Goal: Task Accomplishment & Management: Use online tool/utility

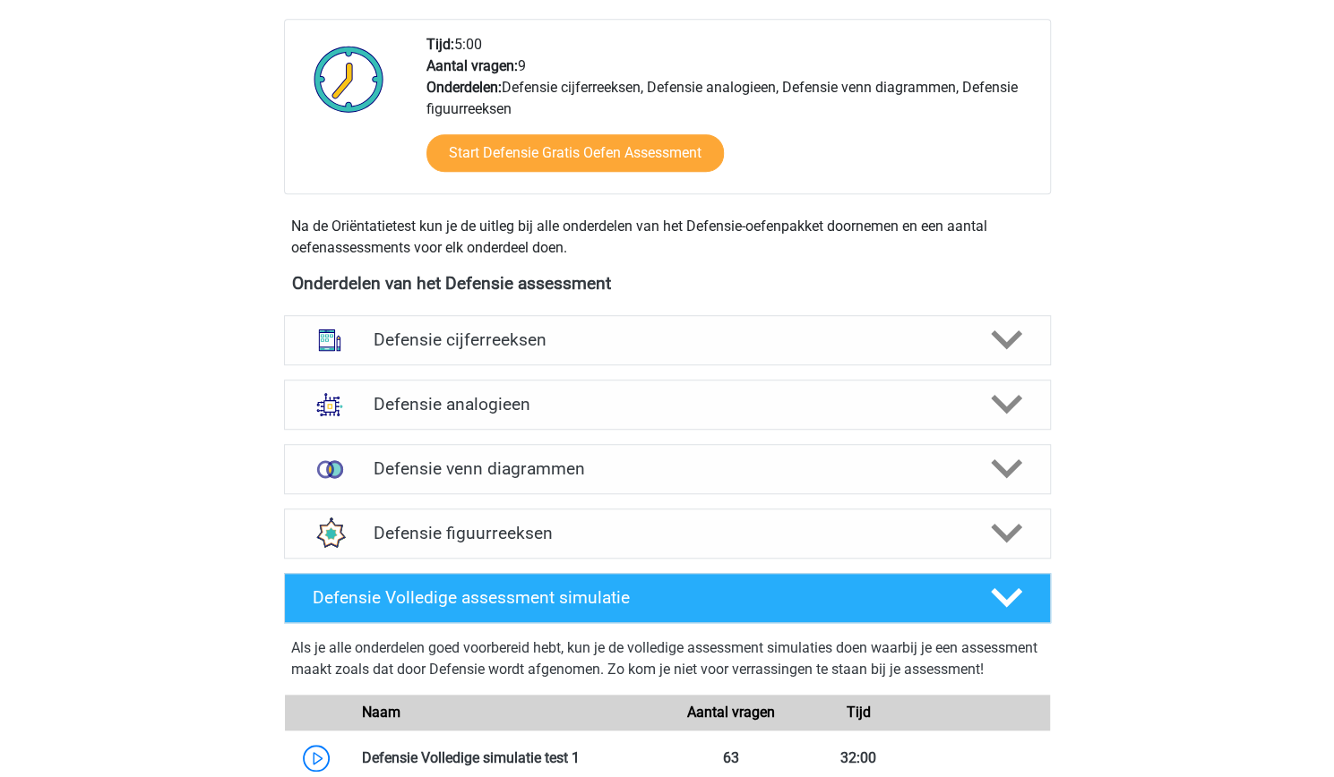
scroll to position [620, 0]
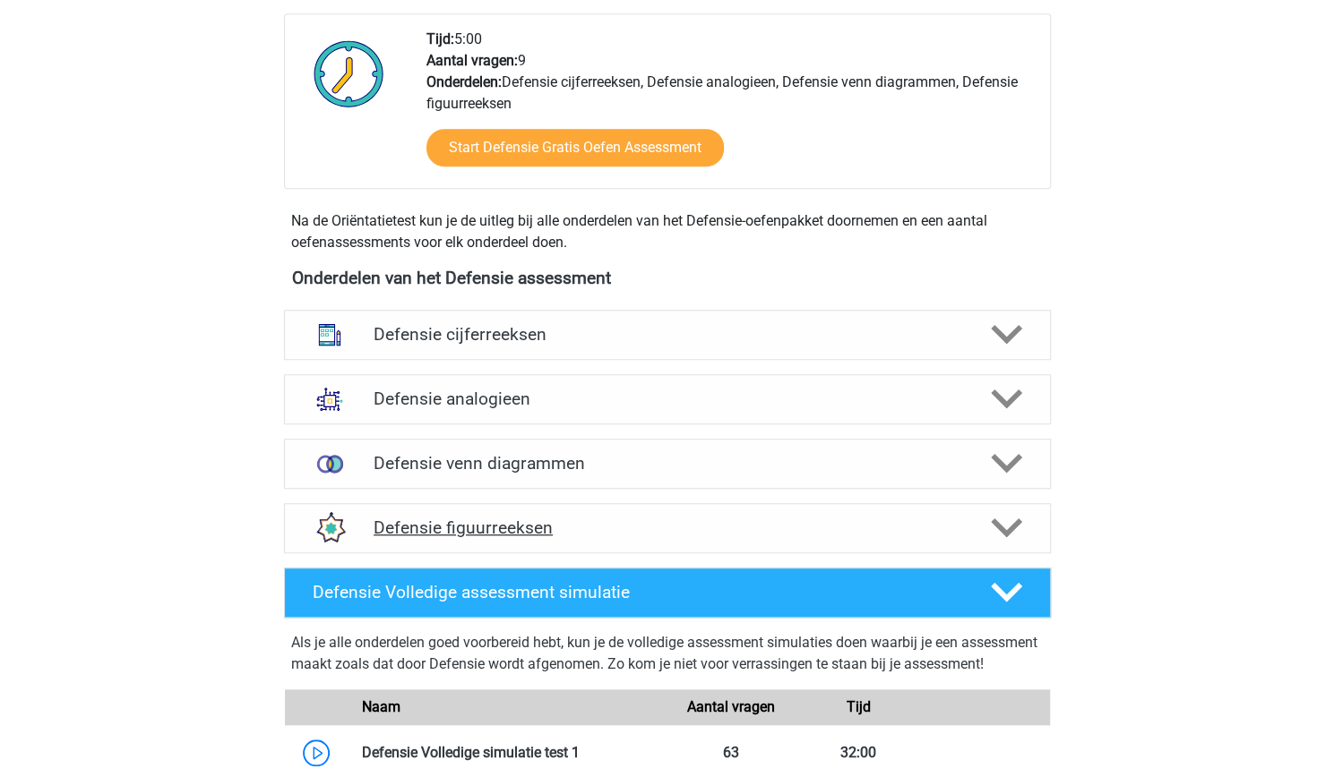
click at [454, 526] on h4 "Defensie figuurreeksen" at bounding box center [667, 528] width 587 height 21
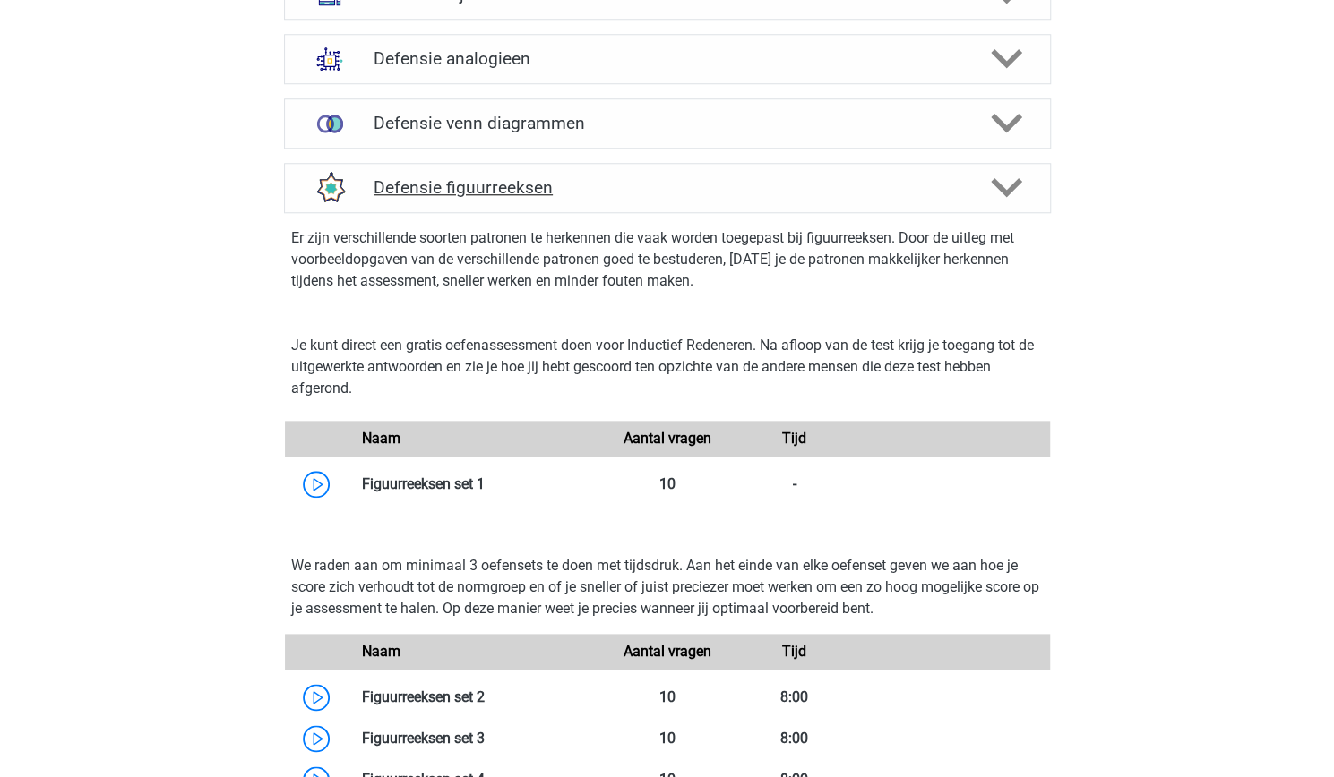
scroll to position [959, 0]
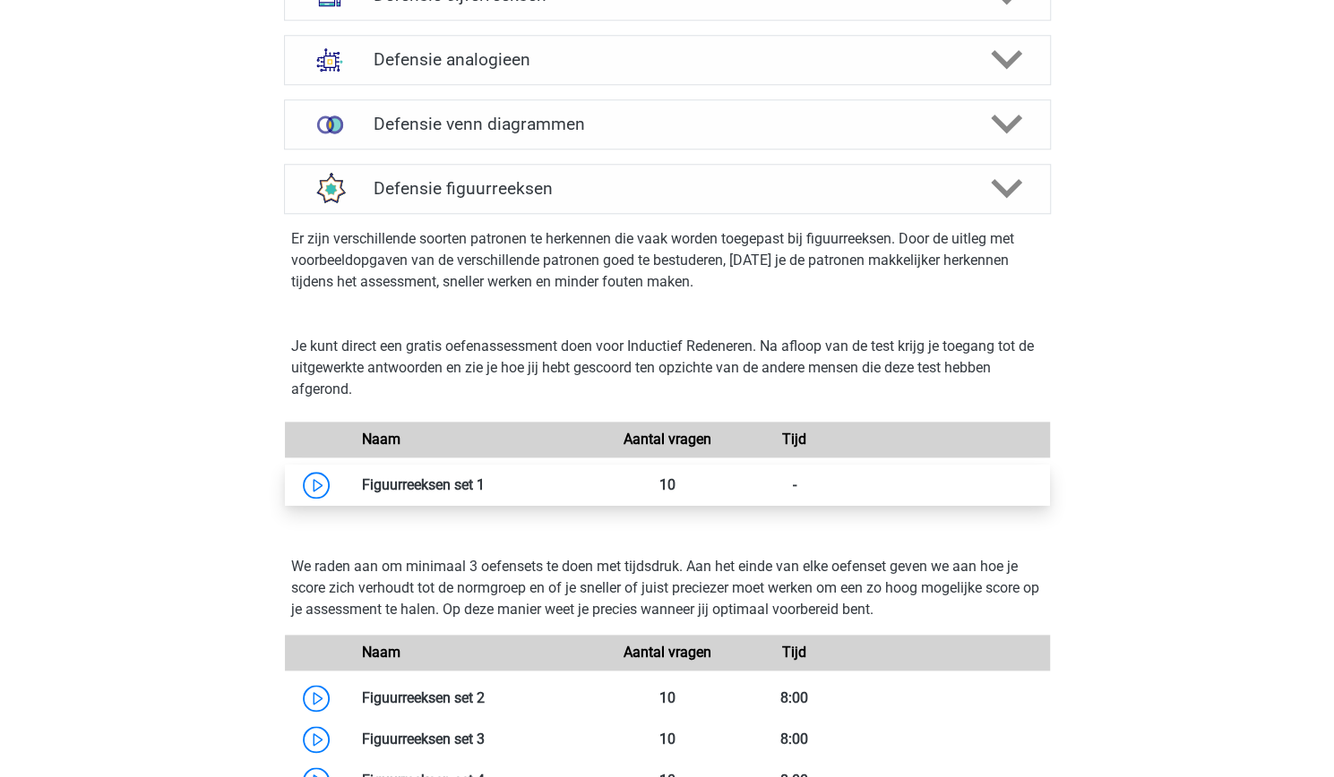
click at [485, 477] on link at bounding box center [485, 485] width 0 height 17
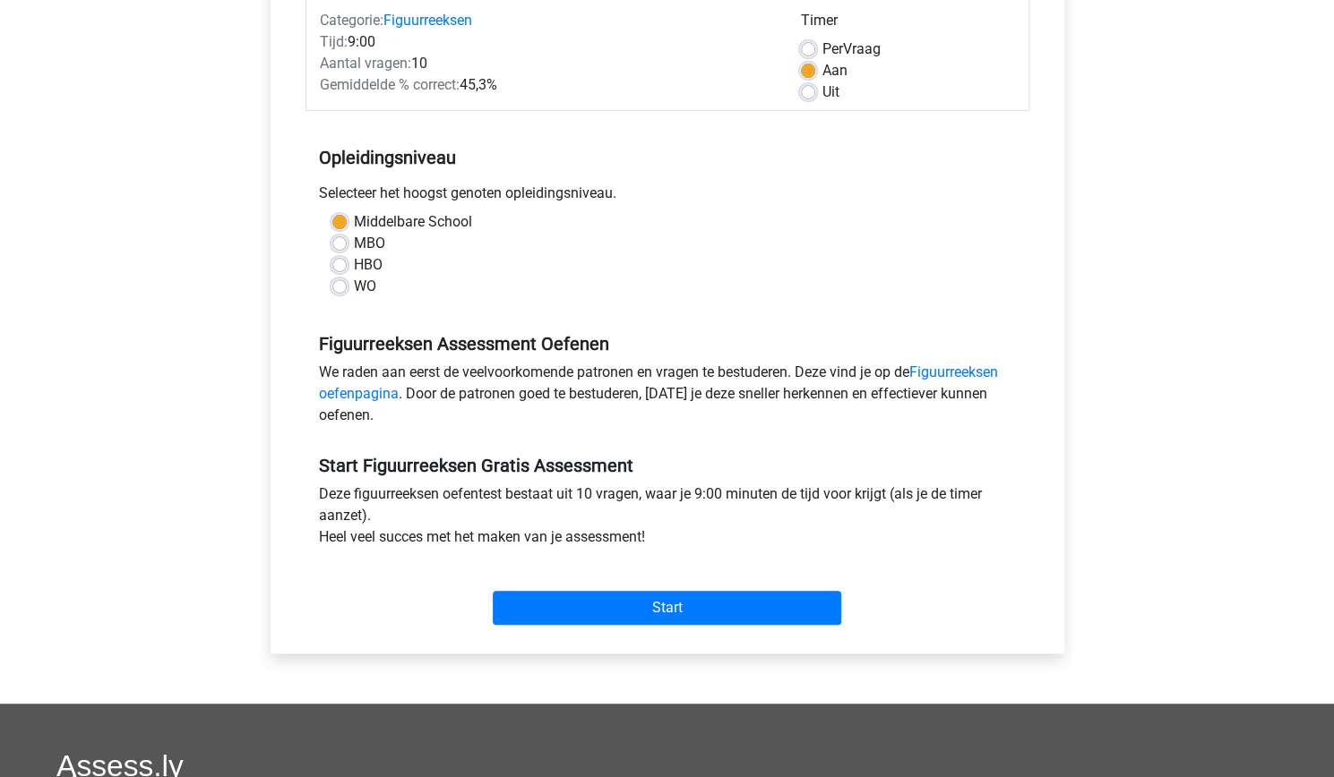
scroll to position [253, 0]
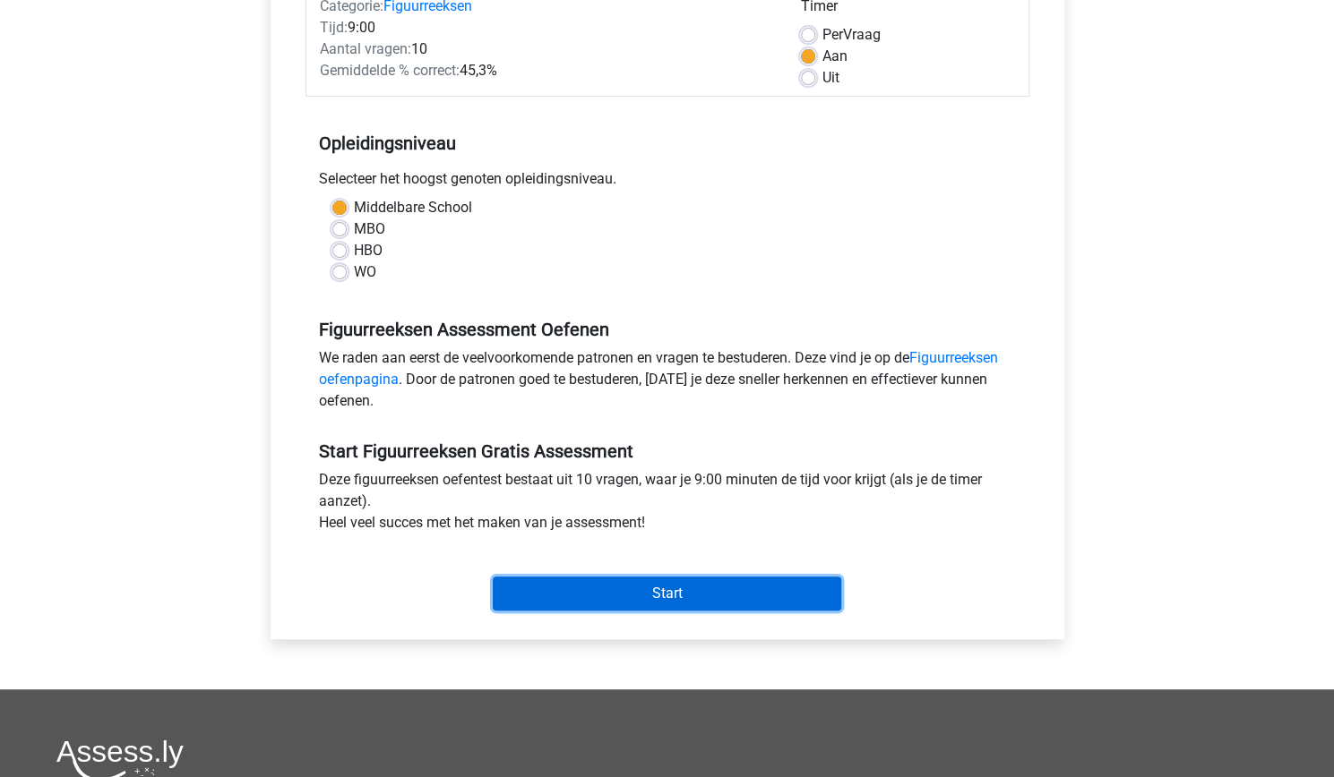
click at [547, 599] on input "Start" at bounding box center [667, 594] width 348 height 34
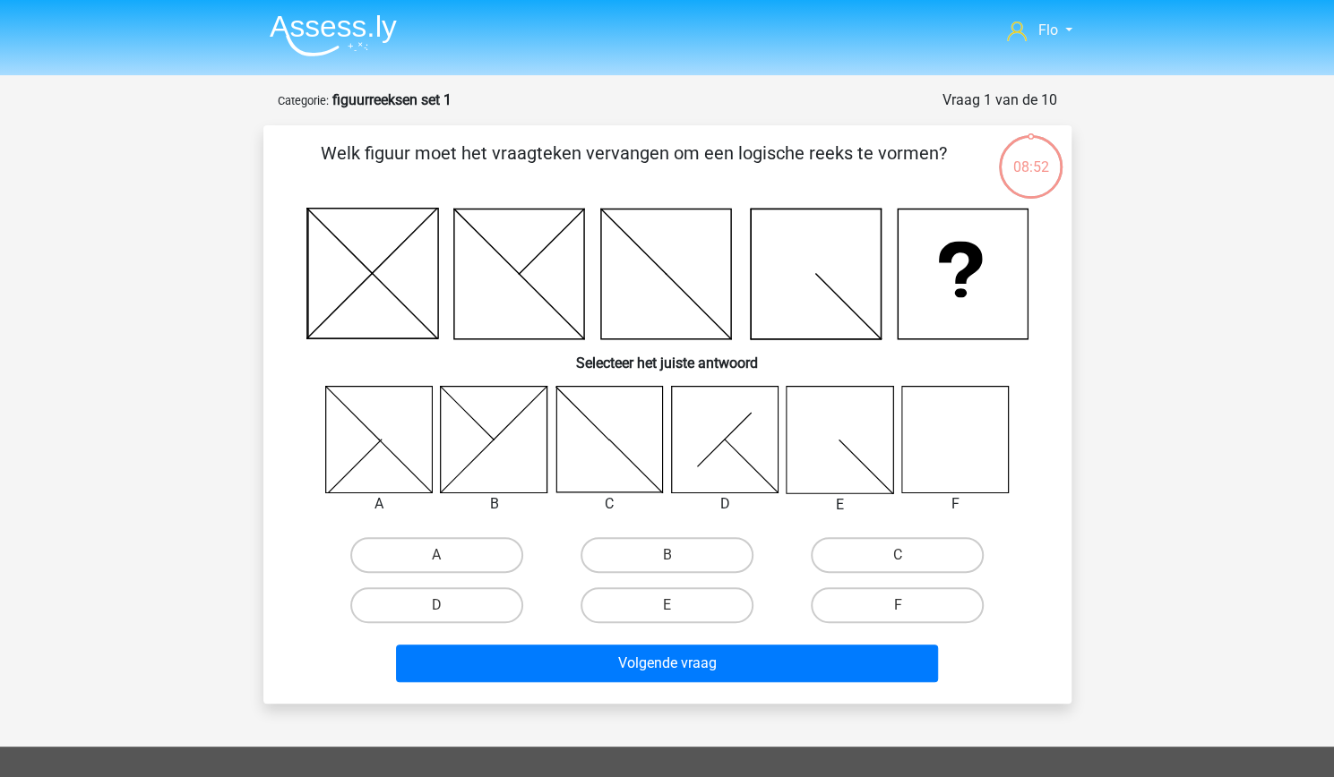
click at [933, 479] on icon at bounding box center [954, 439] width 107 height 107
click at [942, 446] on icon at bounding box center [954, 439] width 107 height 107
click at [878, 596] on label "F" at bounding box center [897, 606] width 173 height 36
click at [897, 605] on input "F" at bounding box center [903, 611] width 12 height 12
radio input "true"
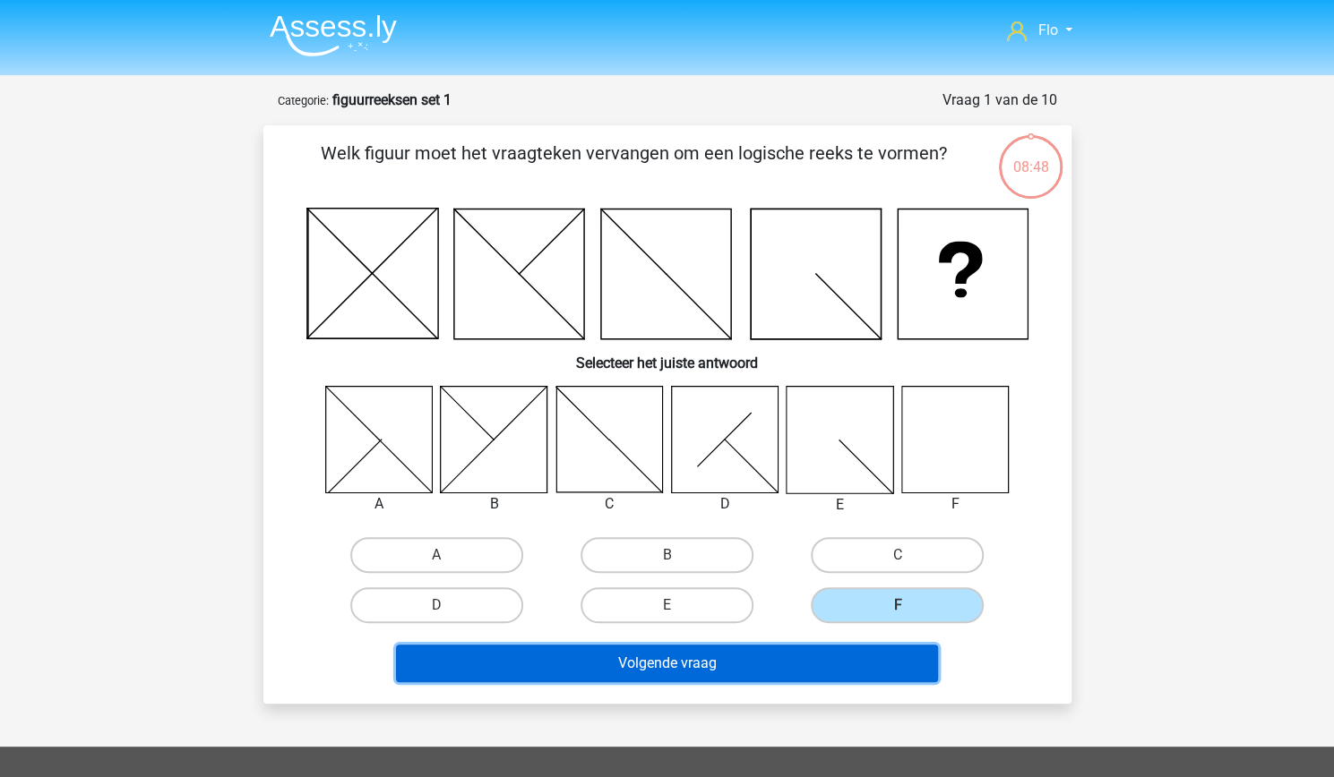
click at [722, 658] on button "Volgende vraag" at bounding box center [667, 664] width 542 height 38
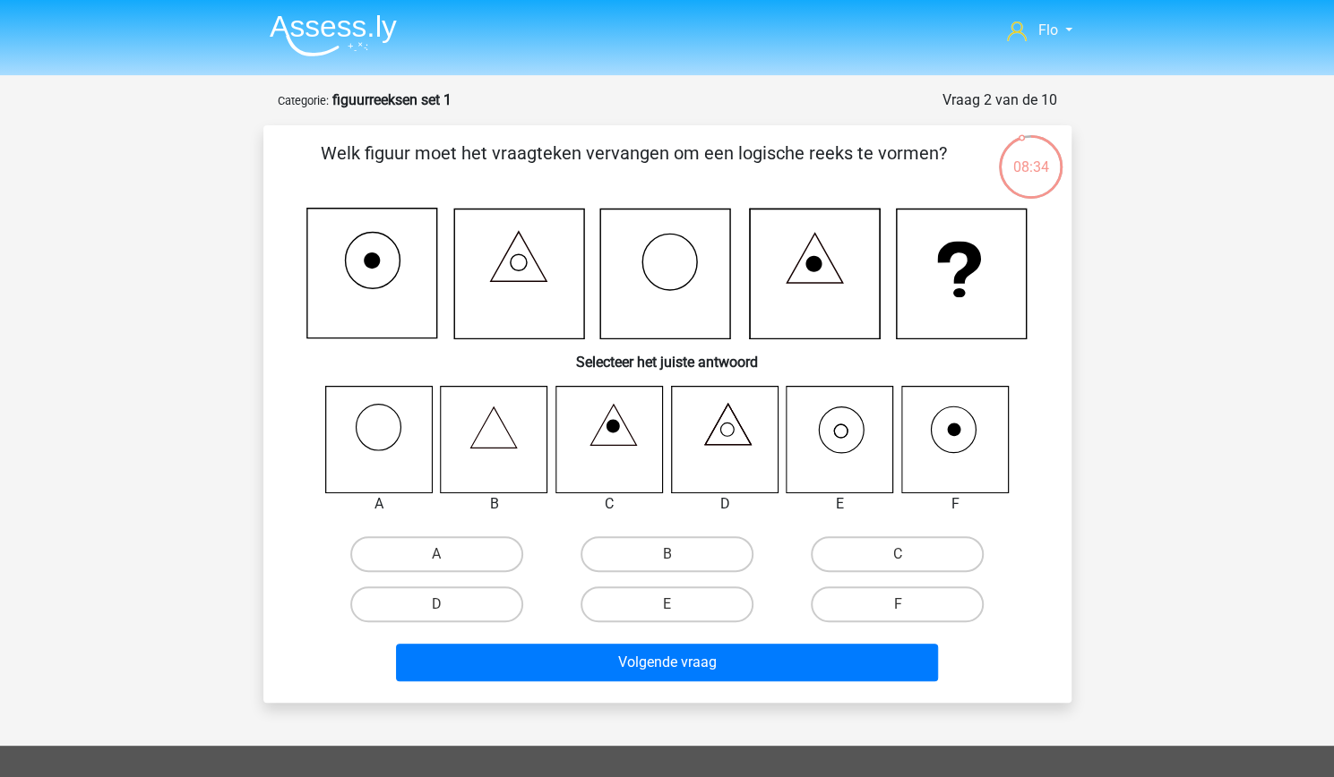
click at [516, 492] on icon at bounding box center [494, 439] width 107 height 107
click at [500, 447] on icon at bounding box center [494, 439] width 107 height 107
click at [623, 548] on label "B" at bounding box center [666, 555] width 173 height 36
click at [666, 554] on input "B" at bounding box center [672, 560] width 12 height 12
radio input "true"
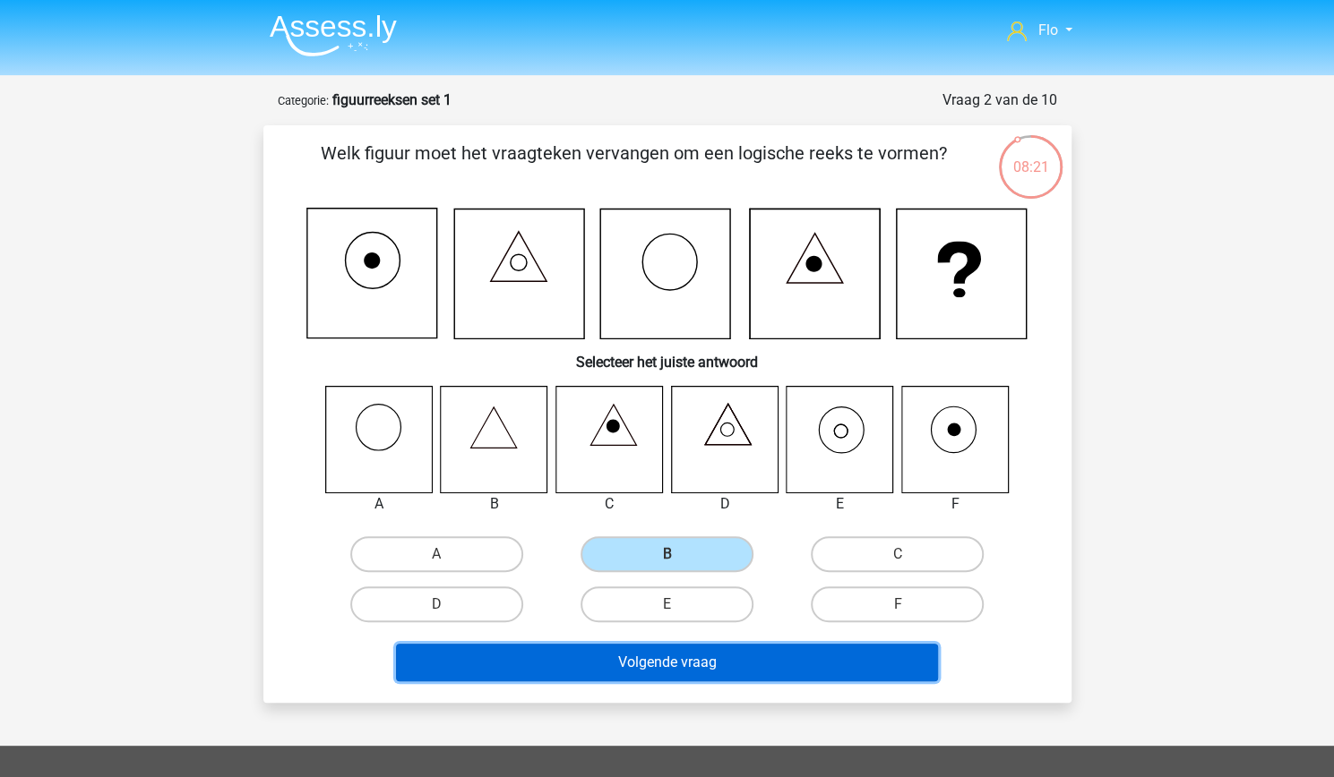
click at [631, 669] on button "Volgende vraag" at bounding box center [667, 663] width 542 height 38
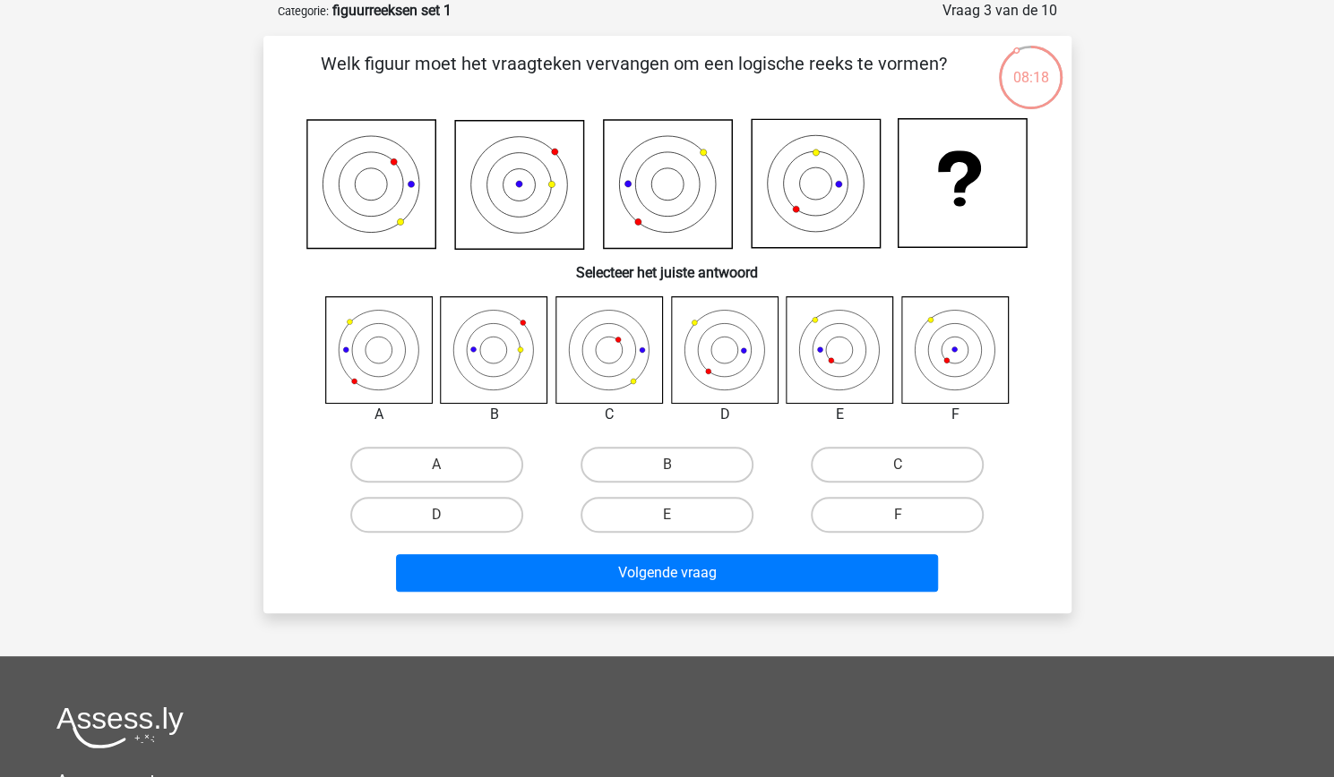
scroll to position [11, 0]
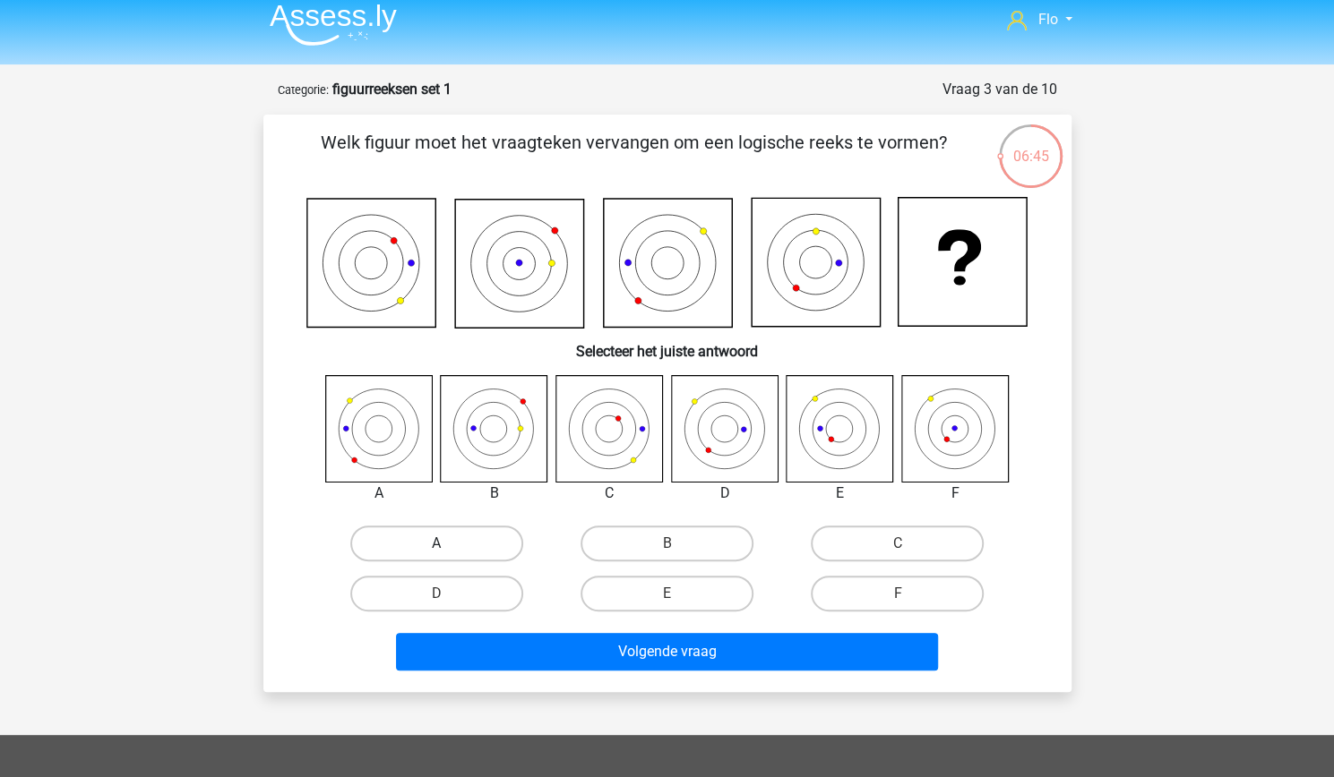
click at [491, 544] on label "A" at bounding box center [436, 544] width 173 height 36
click at [448, 544] on input "A" at bounding box center [442, 550] width 12 height 12
radio input "true"
click at [639, 545] on label "B" at bounding box center [666, 544] width 173 height 36
click at [666, 545] on input "B" at bounding box center [672, 550] width 12 height 12
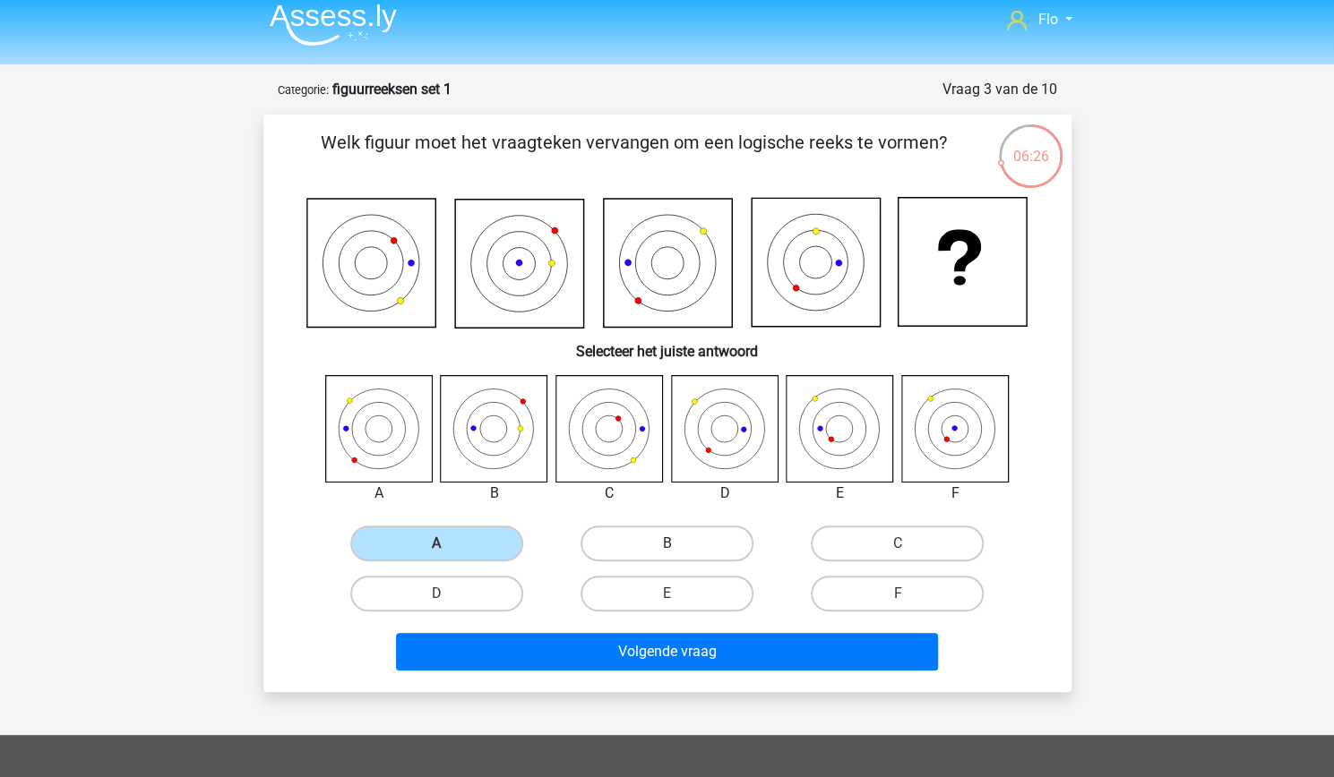
radio input "true"
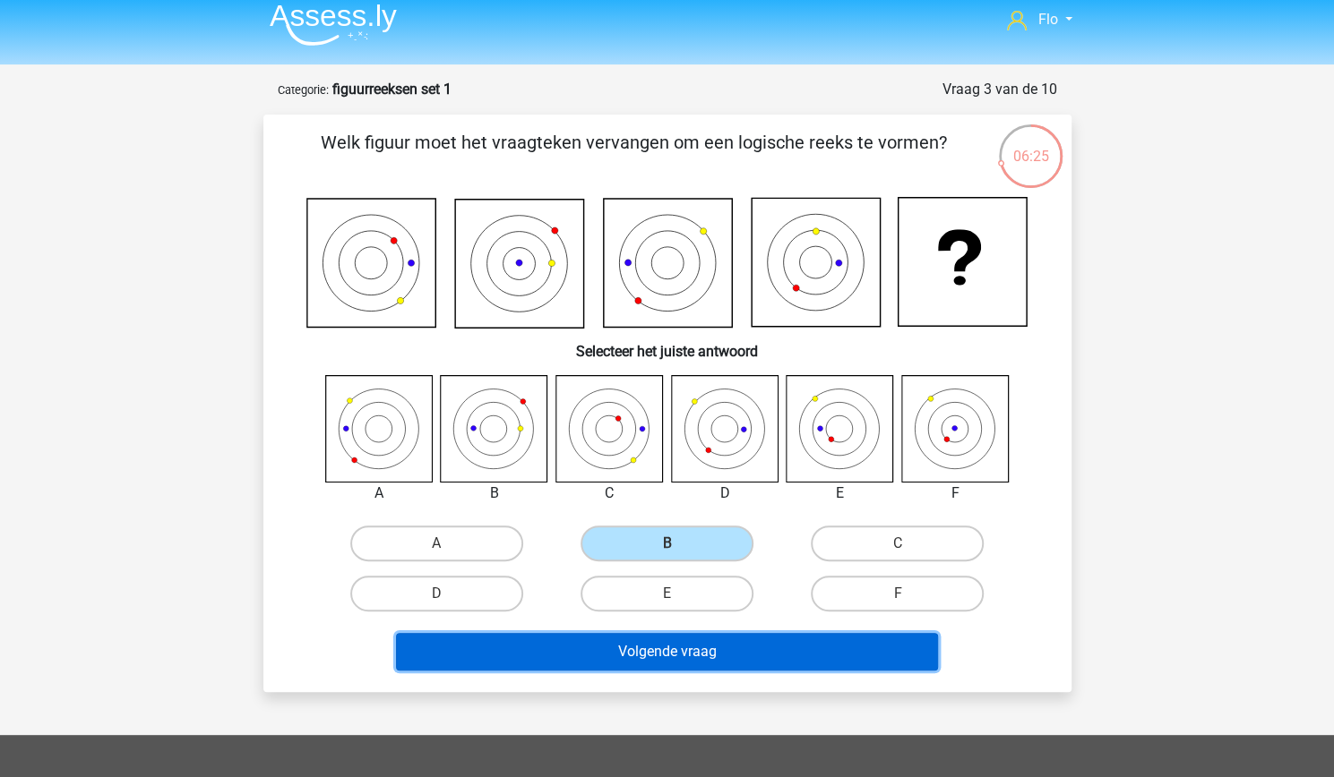
click at [674, 657] on button "Volgende vraag" at bounding box center [667, 652] width 542 height 38
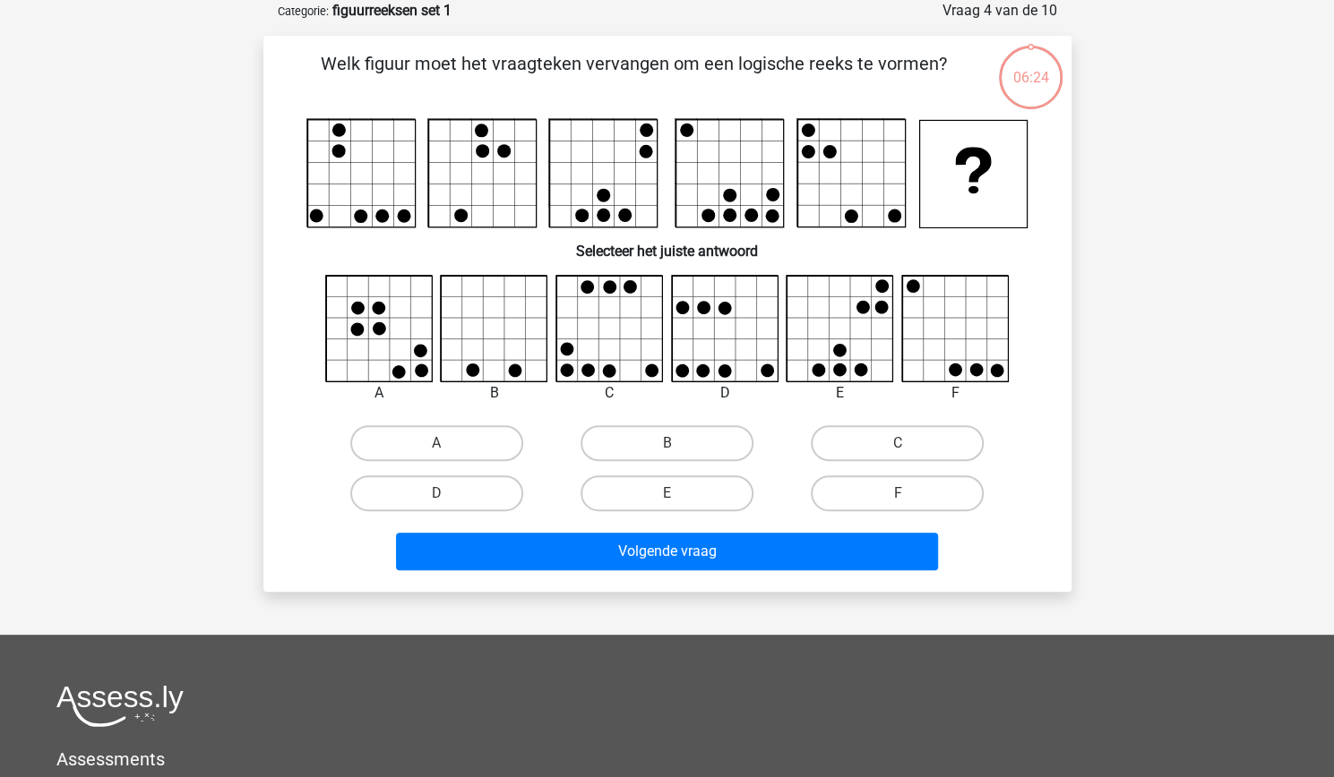
scroll to position [0, 0]
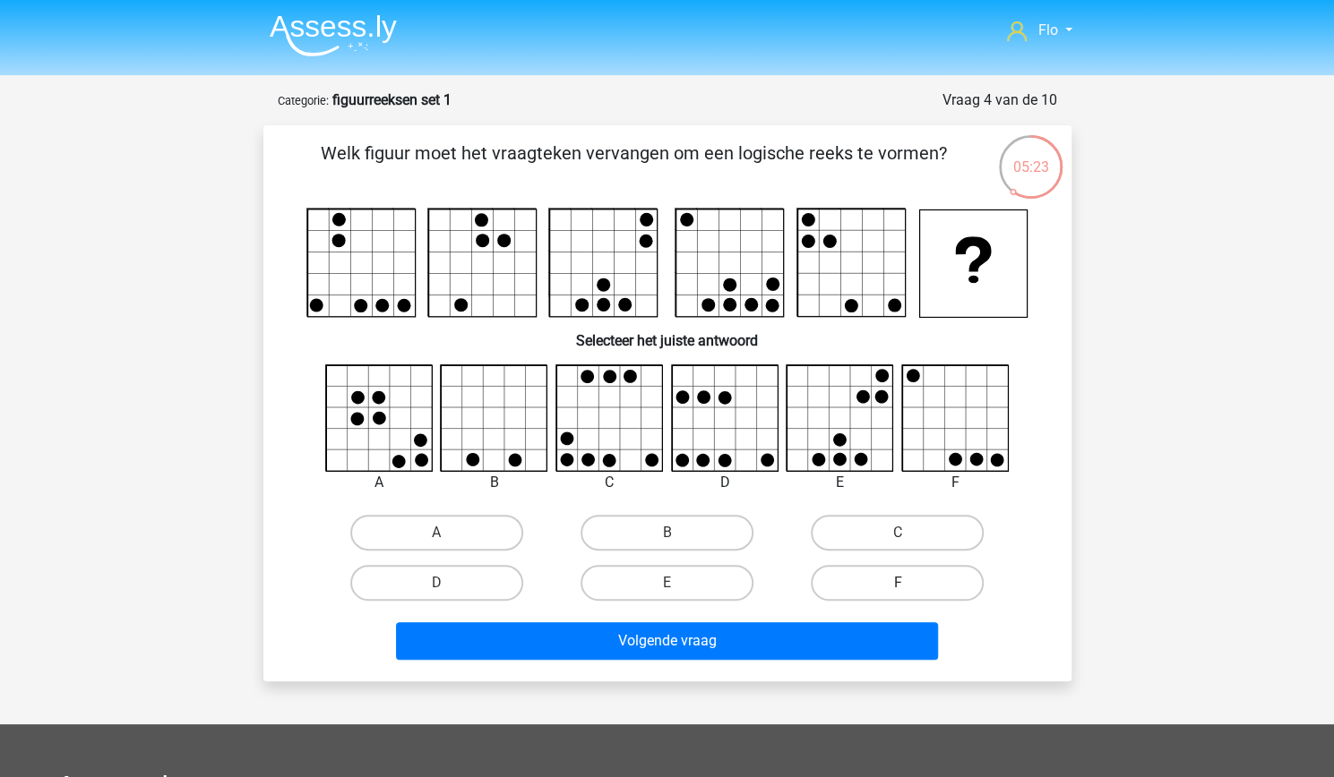
click at [880, 576] on label "F" at bounding box center [897, 583] width 173 height 36
click at [897, 583] on input "F" at bounding box center [903, 589] width 12 height 12
radio input "true"
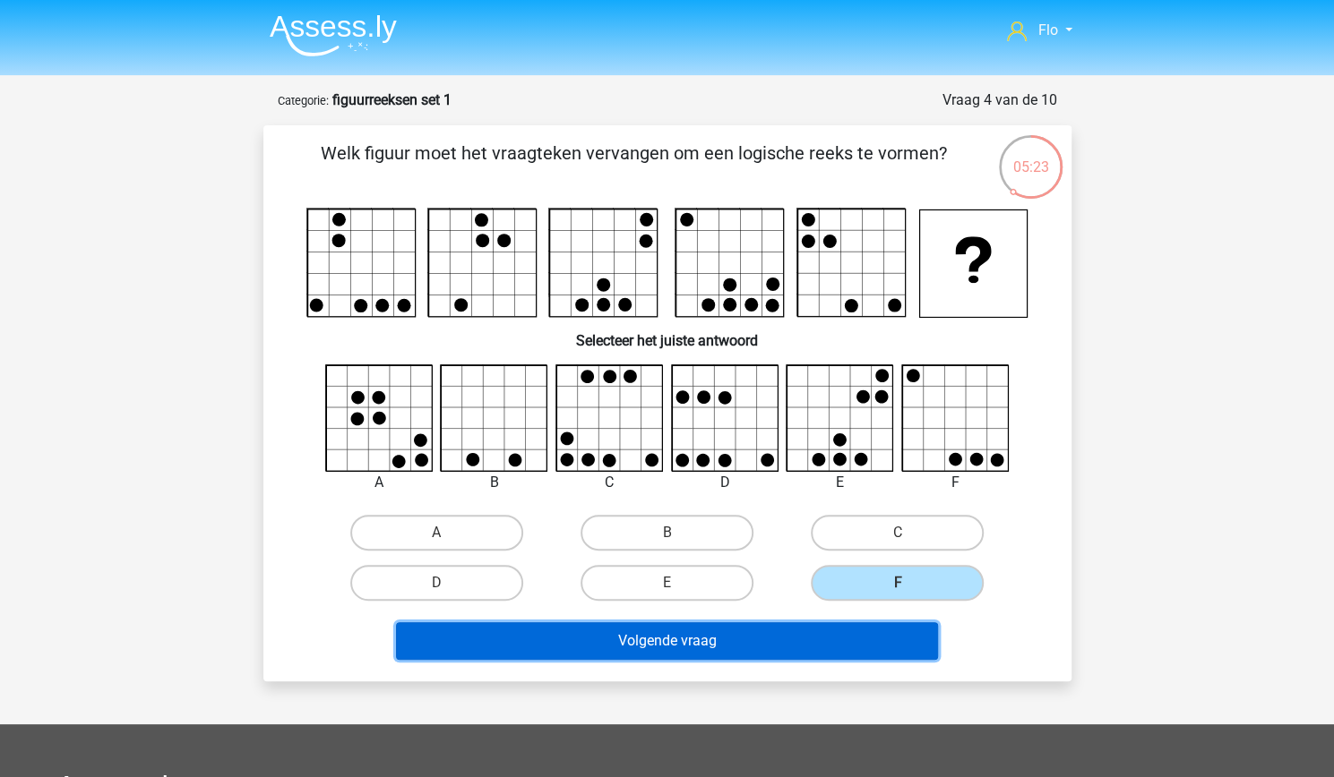
click at [825, 640] on button "Volgende vraag" at bounding box center [667, 642] width 542 height 38
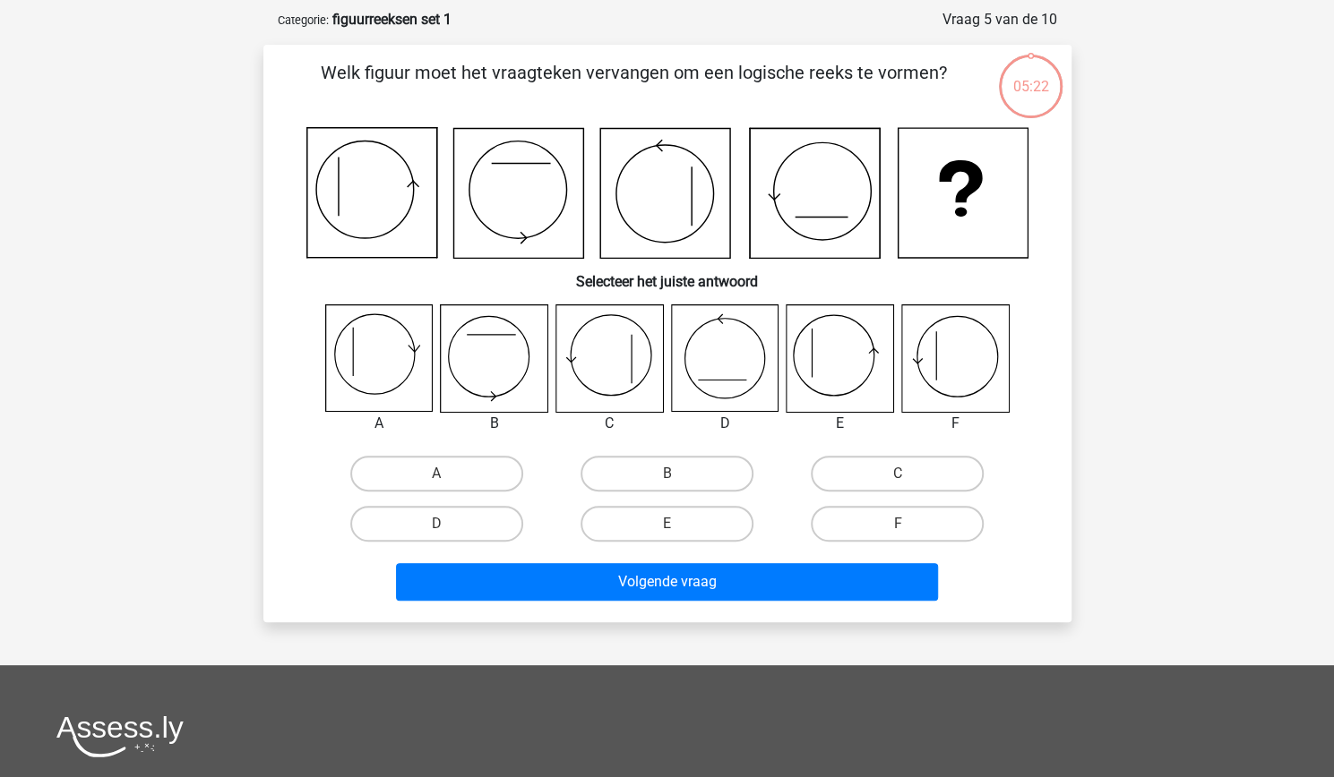
scroll to position [90, 0]
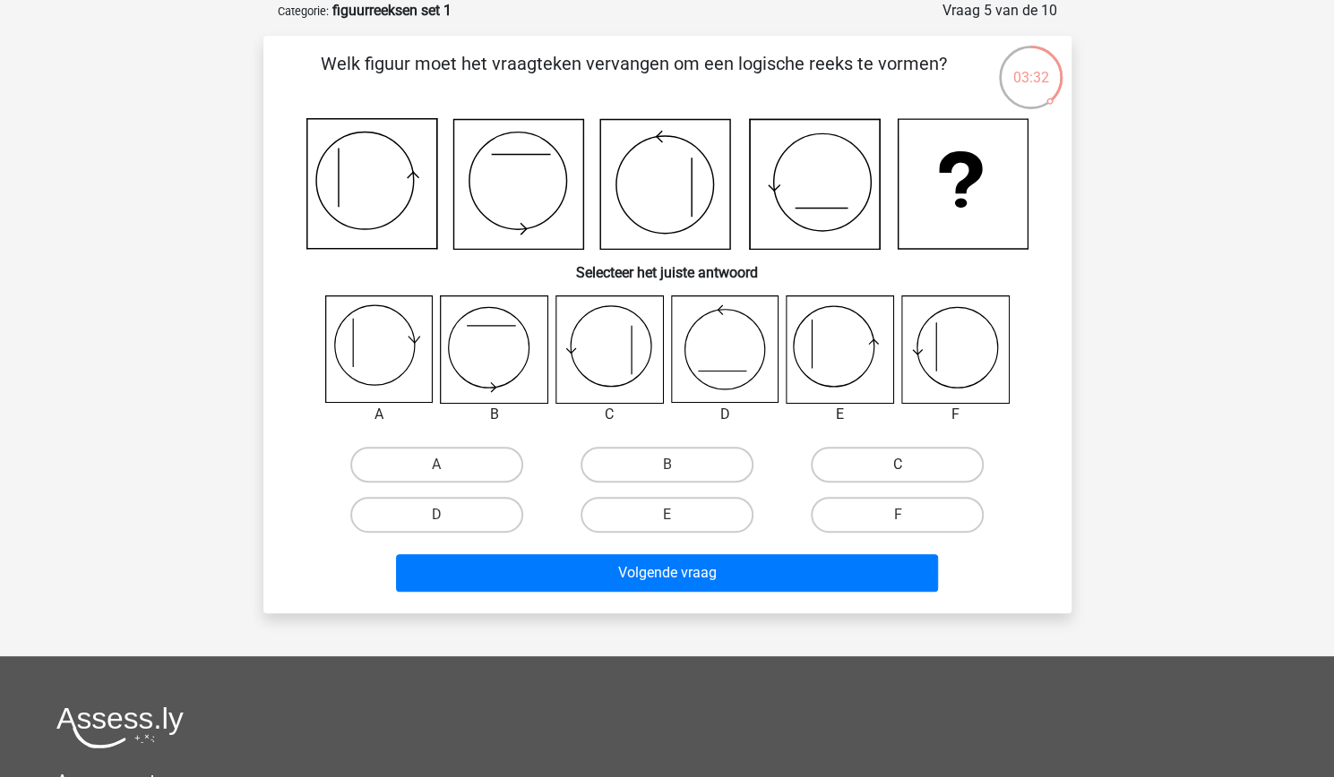
click at [872, 459] on label "C" at bounding box center [897, 465] width 173 height 36
click at [897, 465] on input "C" at bounding box center [903, 471] width 12 height 12
radio input "true"
drag, startPoint x: 872, startPoint y: 459, endPoint x: 695, endPoint y: 491, distance: 179.4
click at [772, 483] on div "A B C D" at bounding box center [667, 490] width 691 height 100
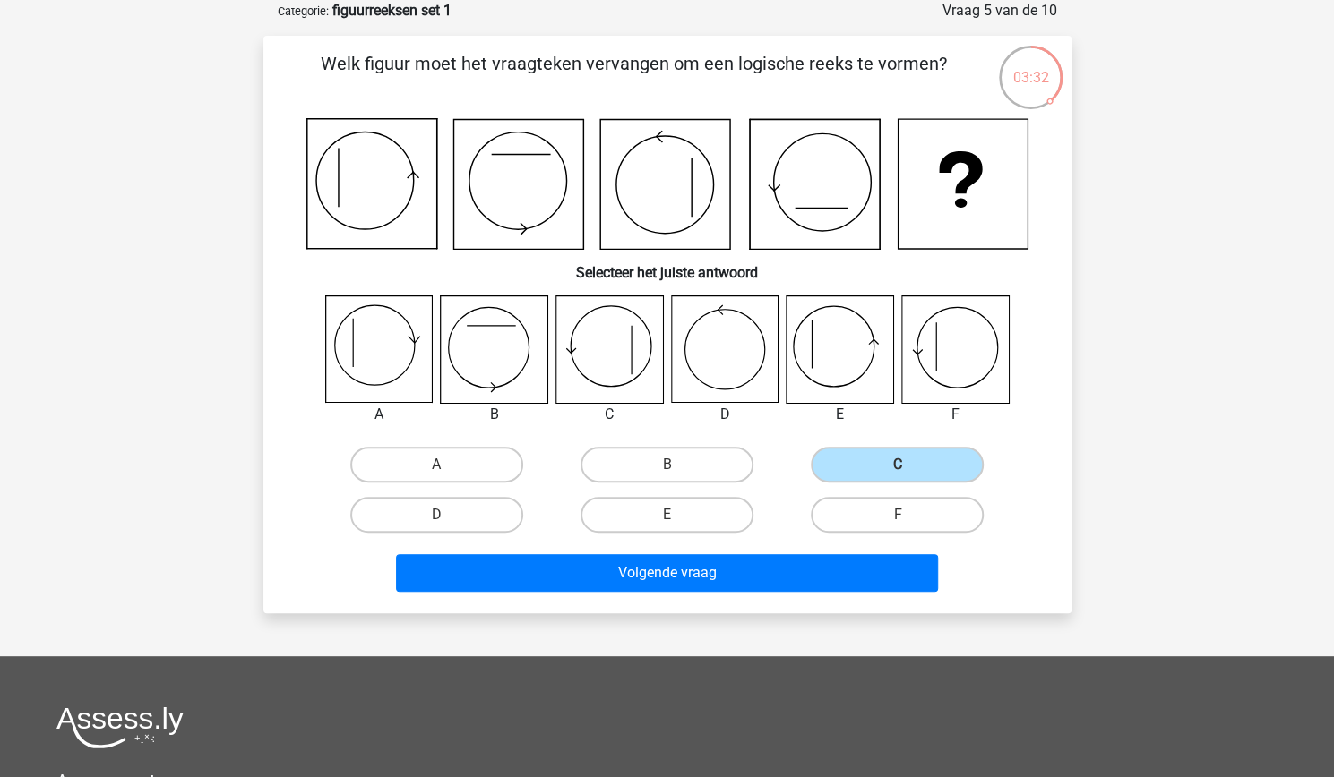
click at [553, 519] on div "E" at bounding box center [667, 515] width 230 height 50
click at [496, 505] on label "D" at bounding box center [436, 515] width 173 height 36
click at [448, 515] on input "D" at bounding box center [442, 521] width 12 height 12
radio input "true"
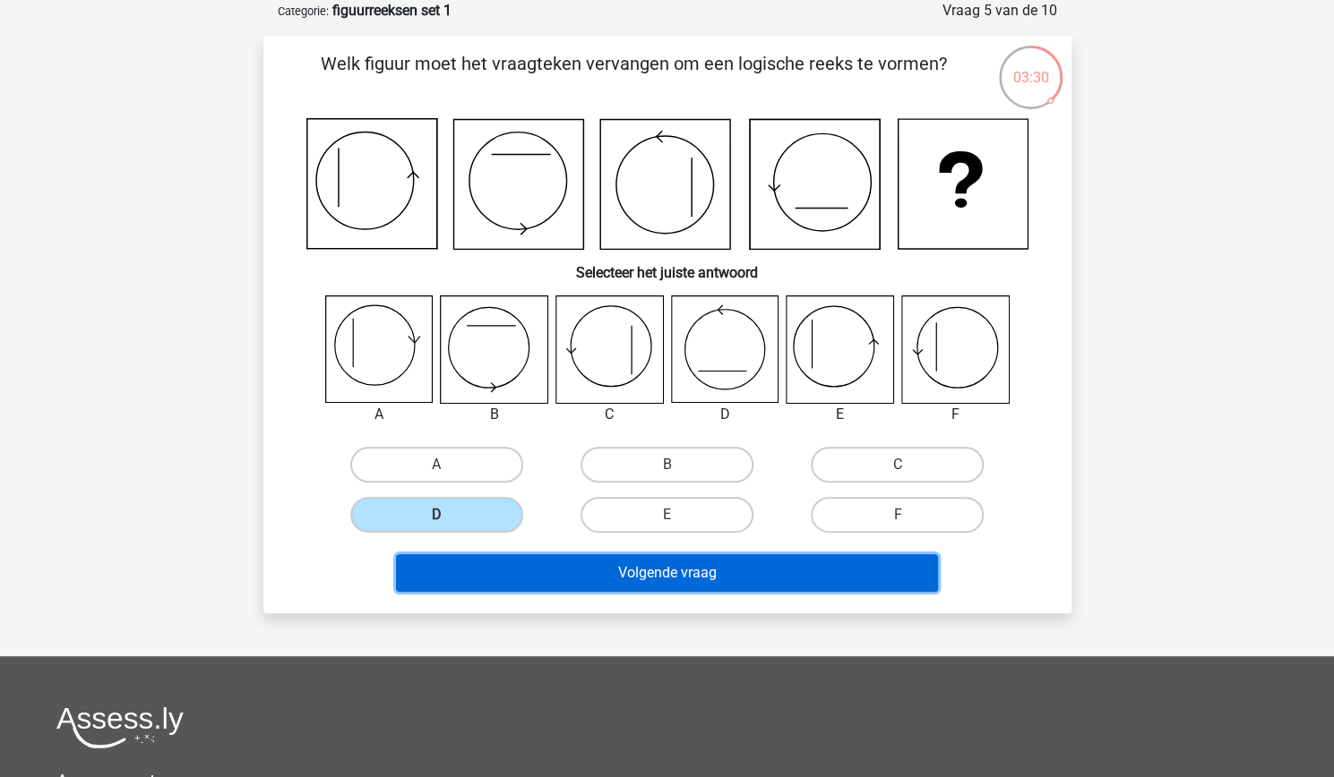
click at [580, 562] on button "Volgende vraag" at bounding box center [667, 573] width 542 height 38
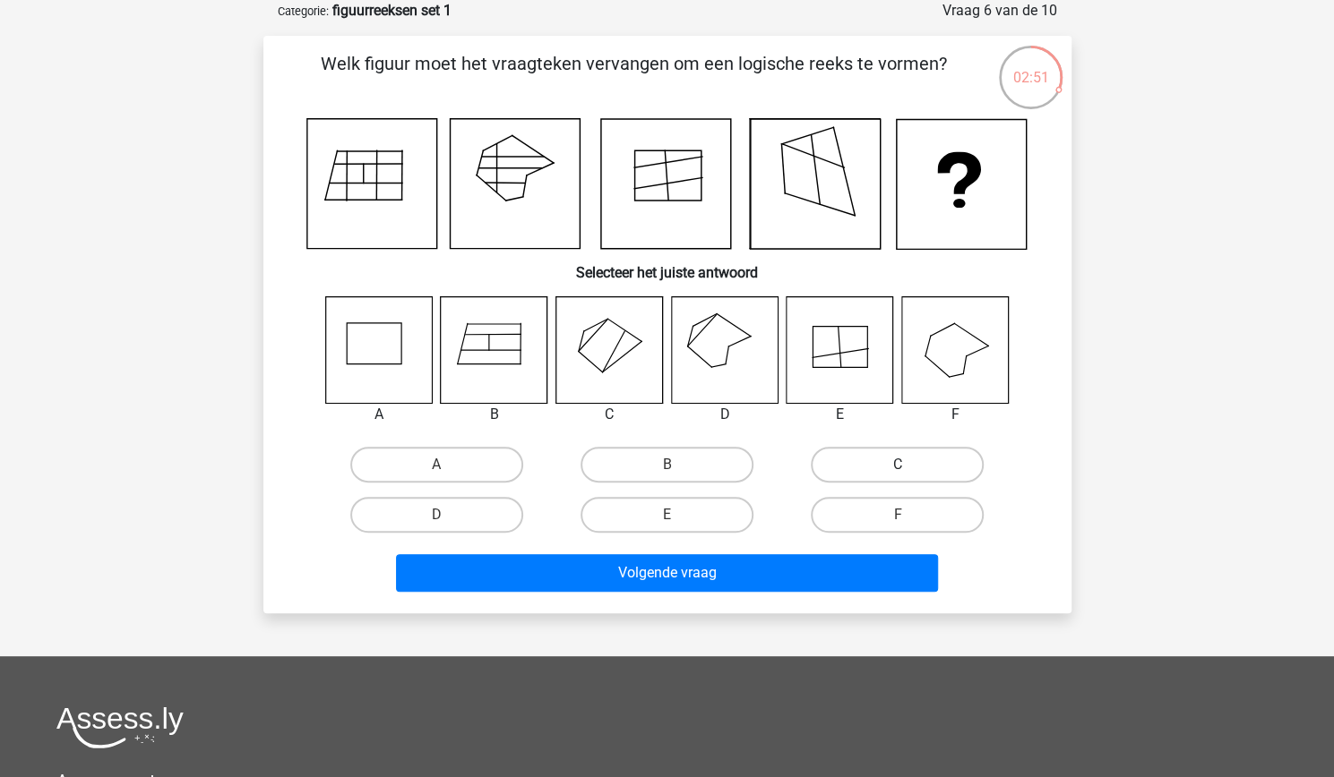
click at [908, 464] on label "C" at bounding box center [897, 465] width 173 height 36
click at [908, 465] on input "C" at bounding box center [903, 471] width 12 height 12
radio input "true"
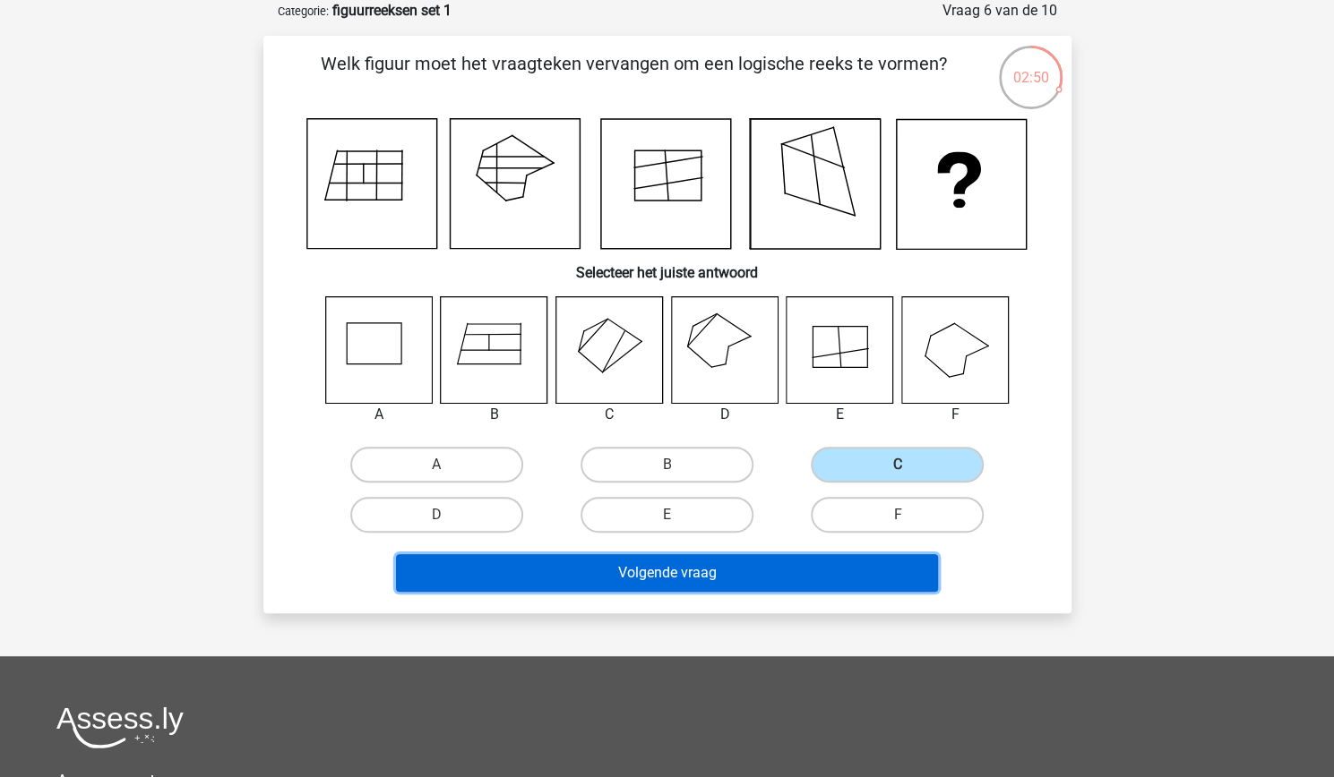
click at [813, 563] on button "Volgende vraag" at bounding box center [667, 573] width 542 height 38
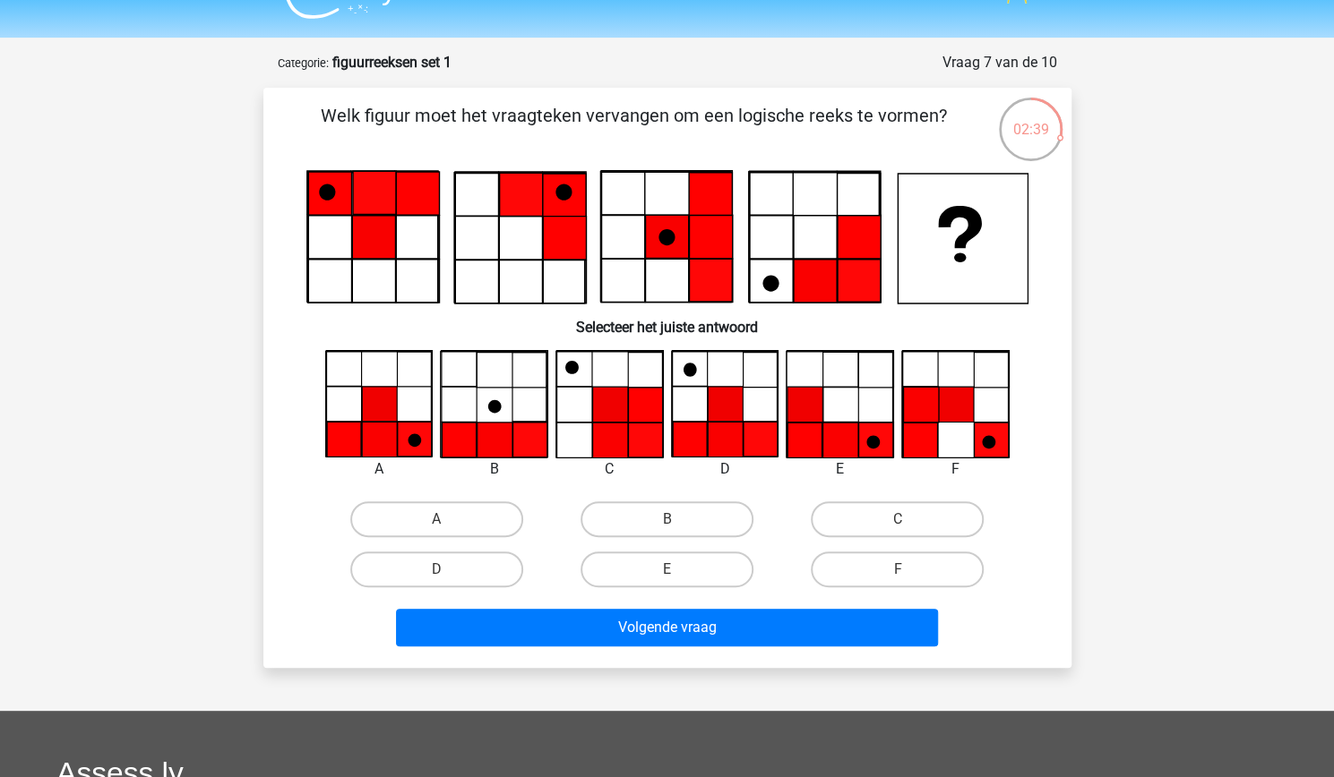
scroll to position [37, 0]
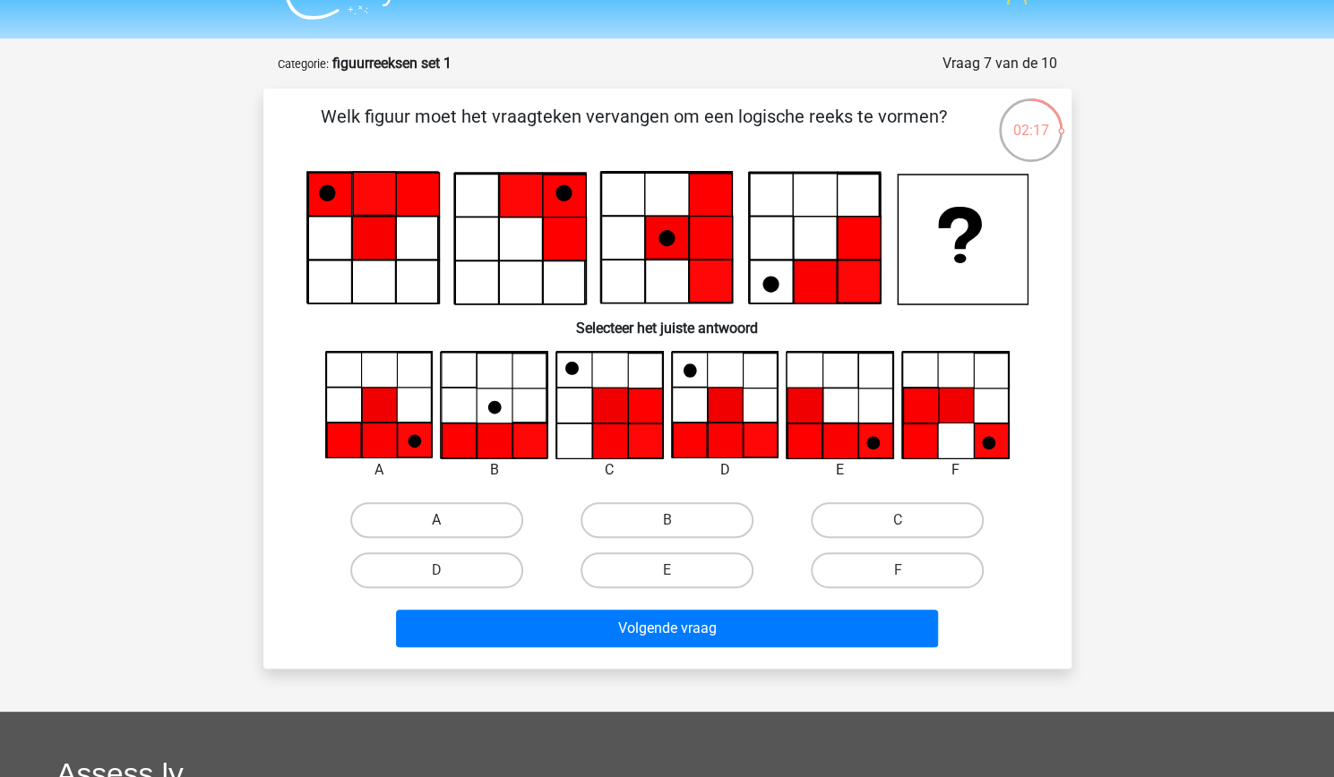
click at [464, 517] on label "A" at bounding box center [436, 520] width 173 height 36
click at [448, 520] on input "A" at bounding box center [442, 526] width 12 height 12
radio input "true"
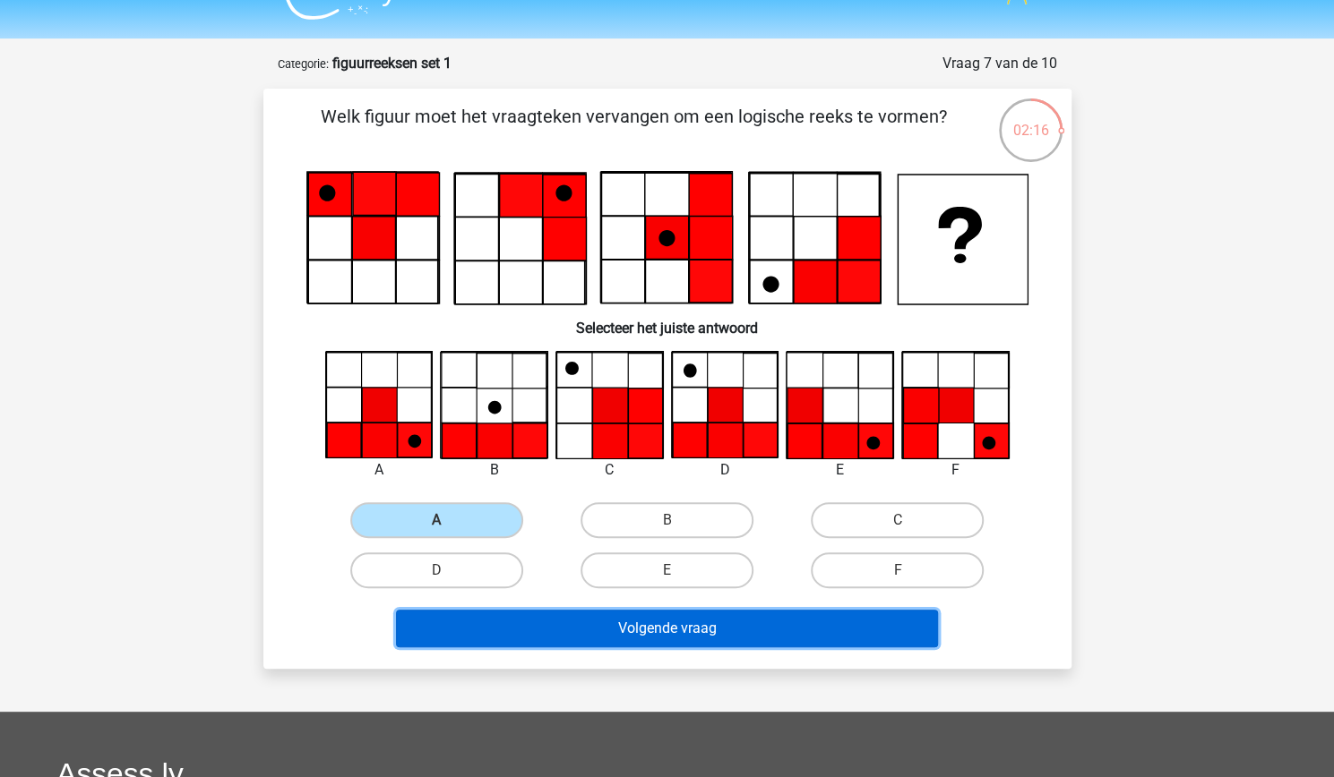
click at [688, 631] on button "Volgende vraag" at bounding box center [667, 629] width 542 height 38
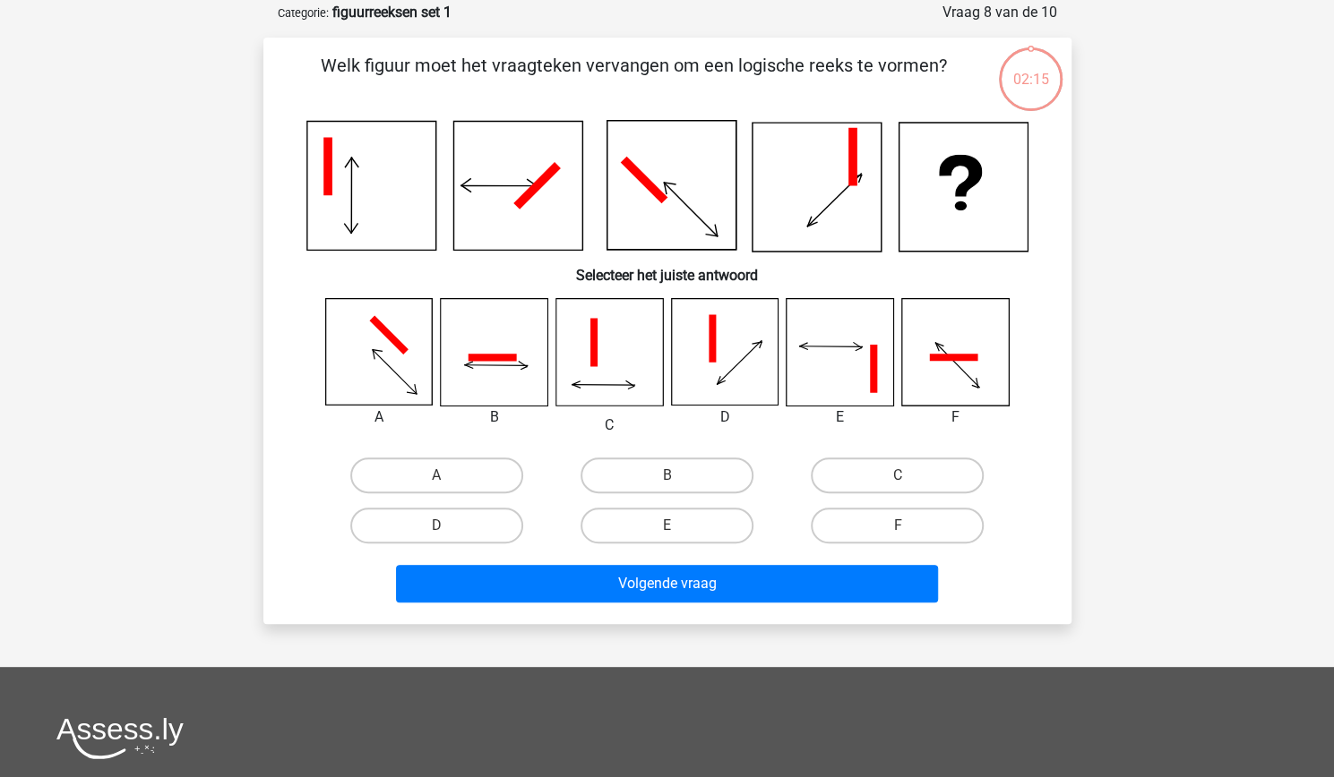
scroll to position [90, 0]
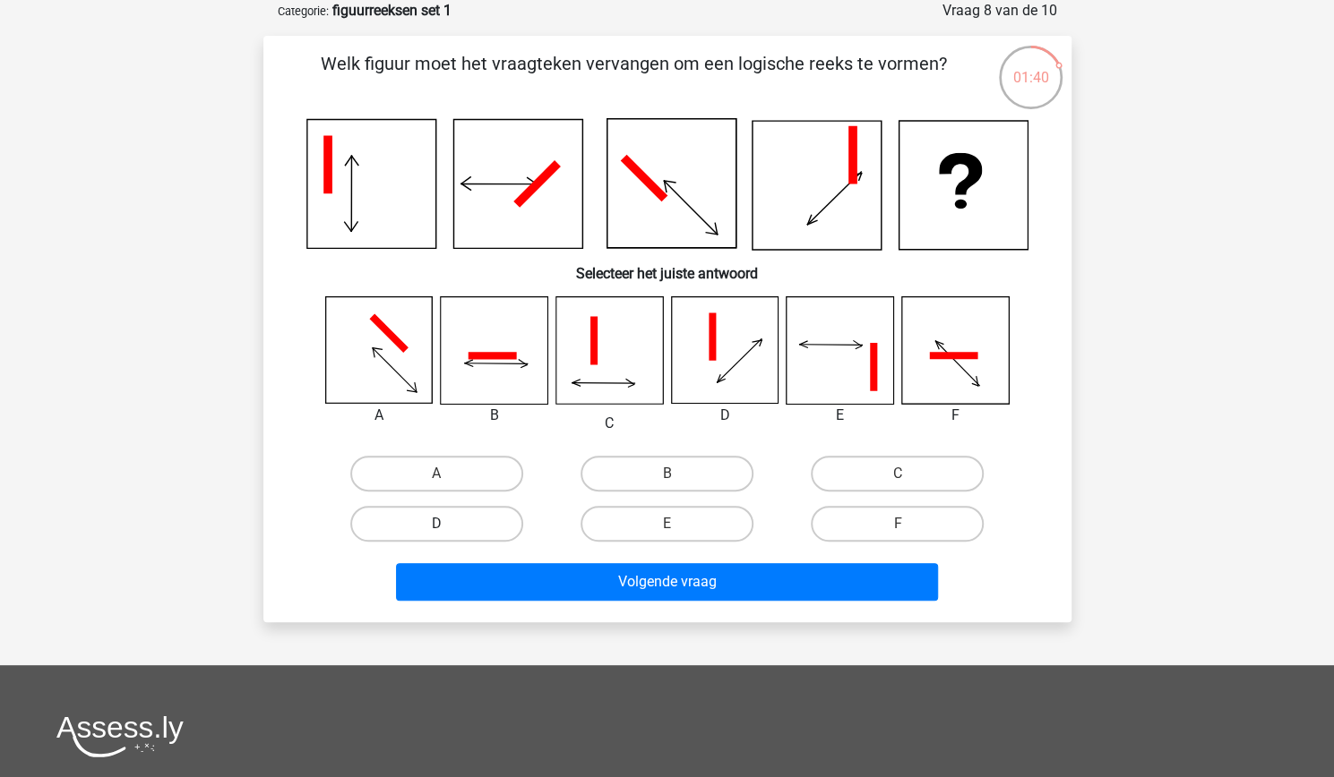
click at [494, 521] on label "D" at bounding box center [436, 524] width 173 height 36
click at [448, 524] on input "D" at bounding box center [442, 530] width 12 height 12
radio input "true"
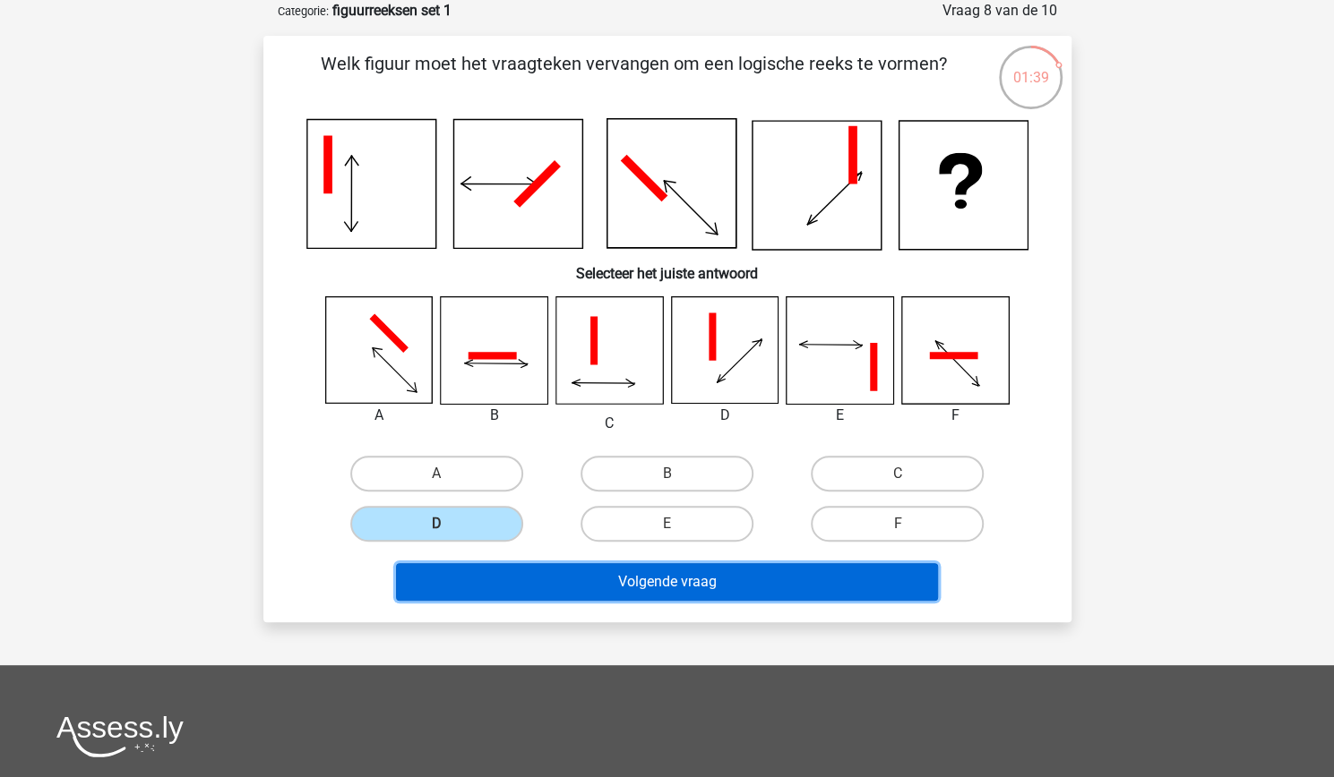
click at [564, 588] on button "Volgende vraag" at bounding box center [667, 582] width 542 height 38
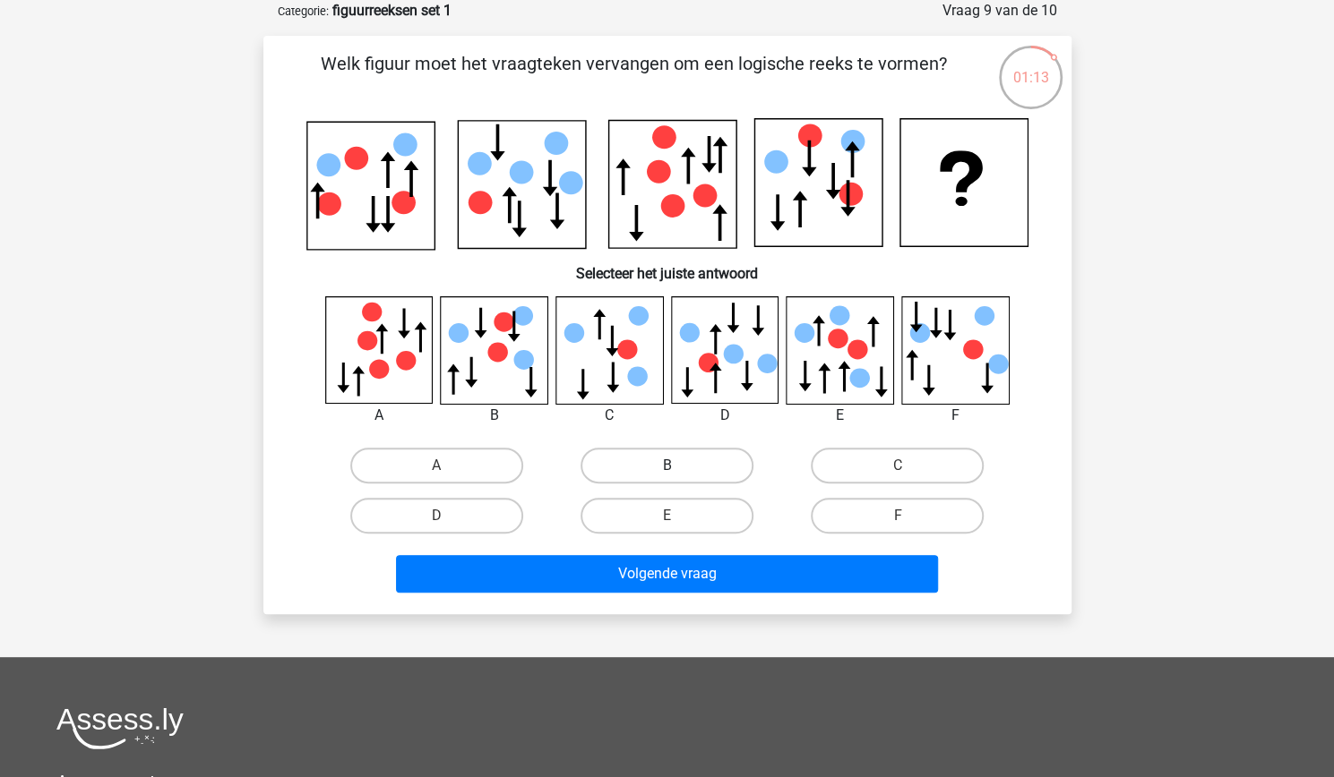
click at [707, 463] on label "B" at bounding box center [666, 466] width 173 height 36
click at [678, 466] on input "B" at bounding box center [672, 472] width 12 height 12
radio input "true"
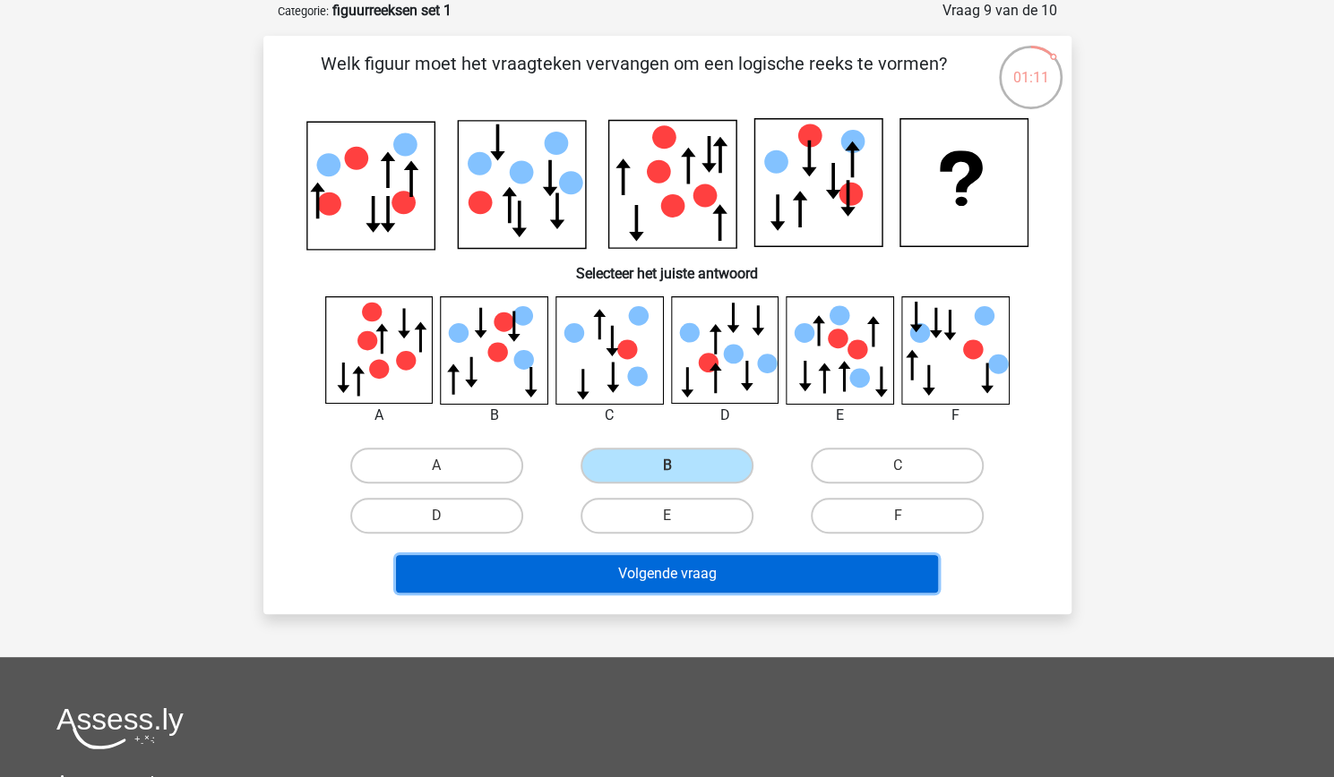
click at [645, 571] on button "Volgende vraag" at bounding box center [667, 574] width 542 height 38
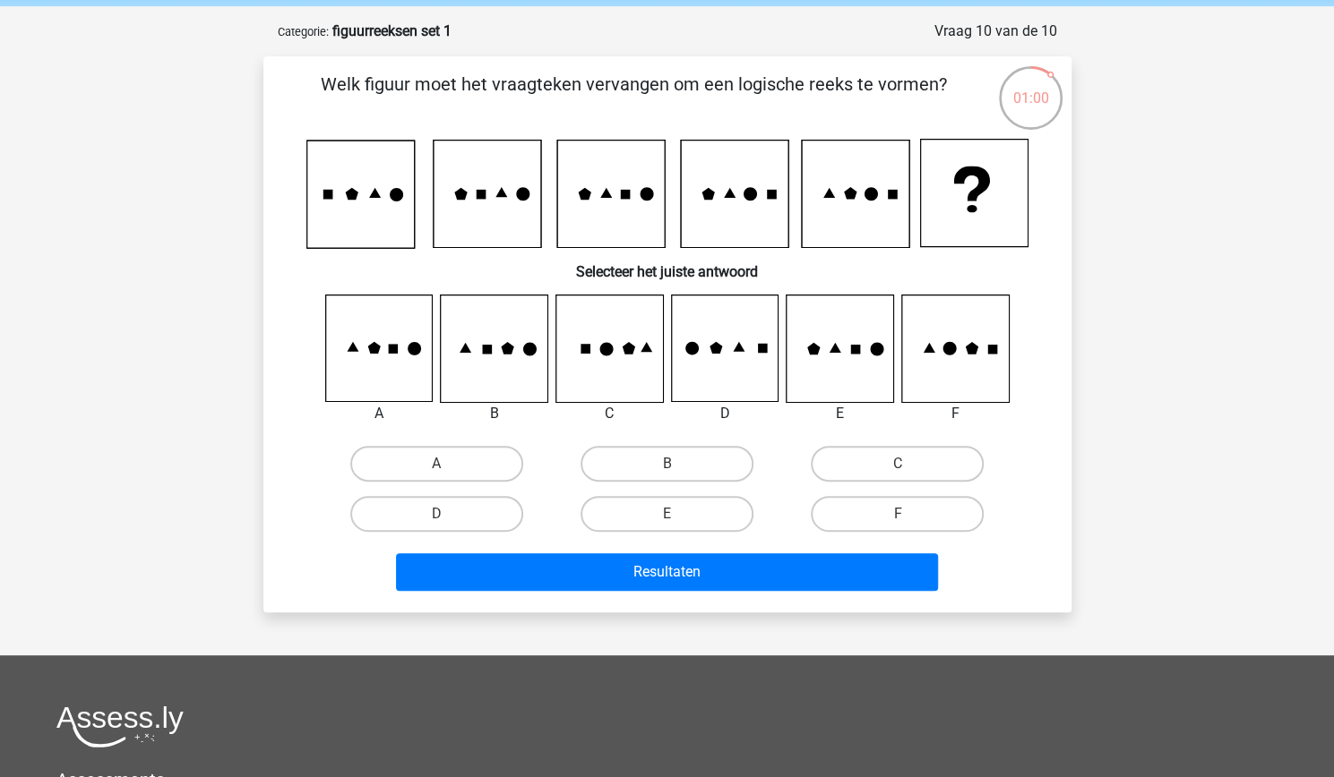
scroll to position [70, 0]
click at [480, 510] on label "D" at bounding box center [436, 513] width 173 height 36
click at [448, 513] on input "D" at bounding box center [442, 519] width 12 height 12
radio input "true"
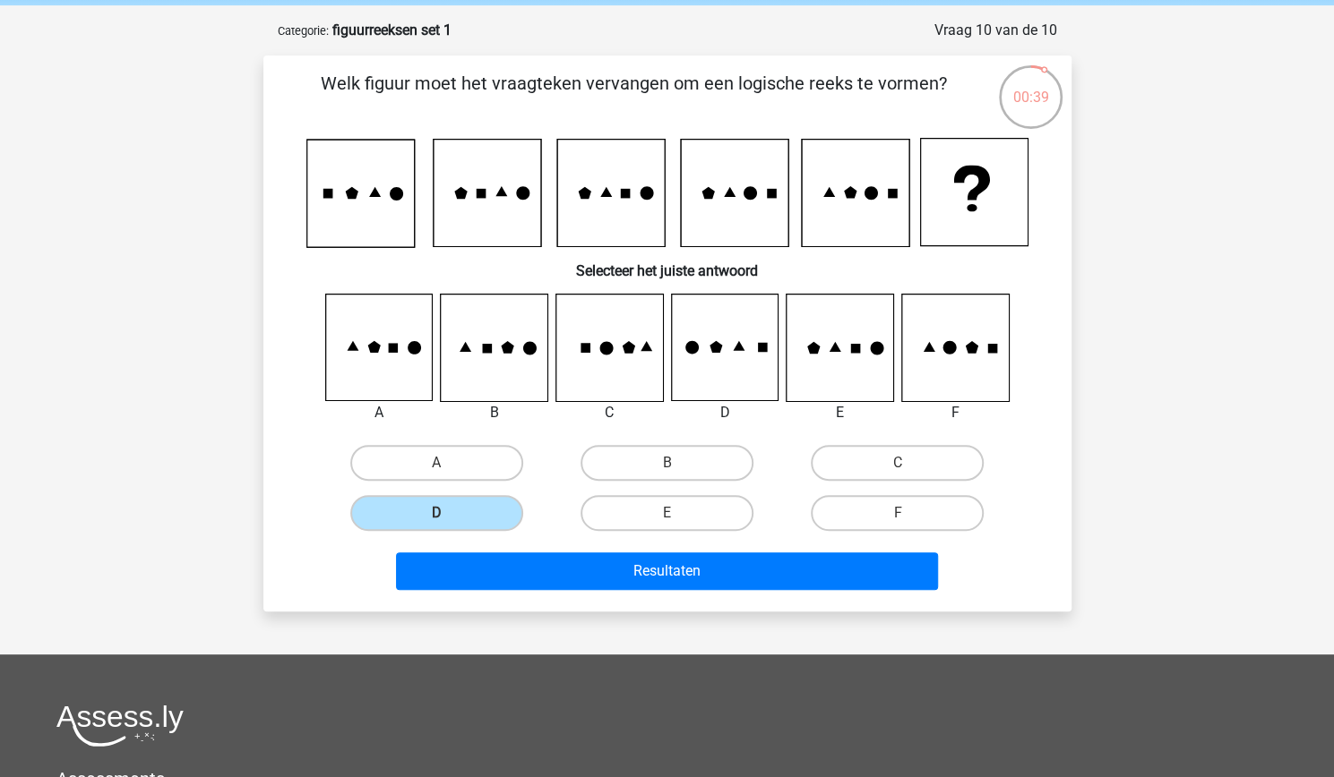
click at [577, 549] on div "Resultaten" at bounding box center [667, 567] width 751 height 59
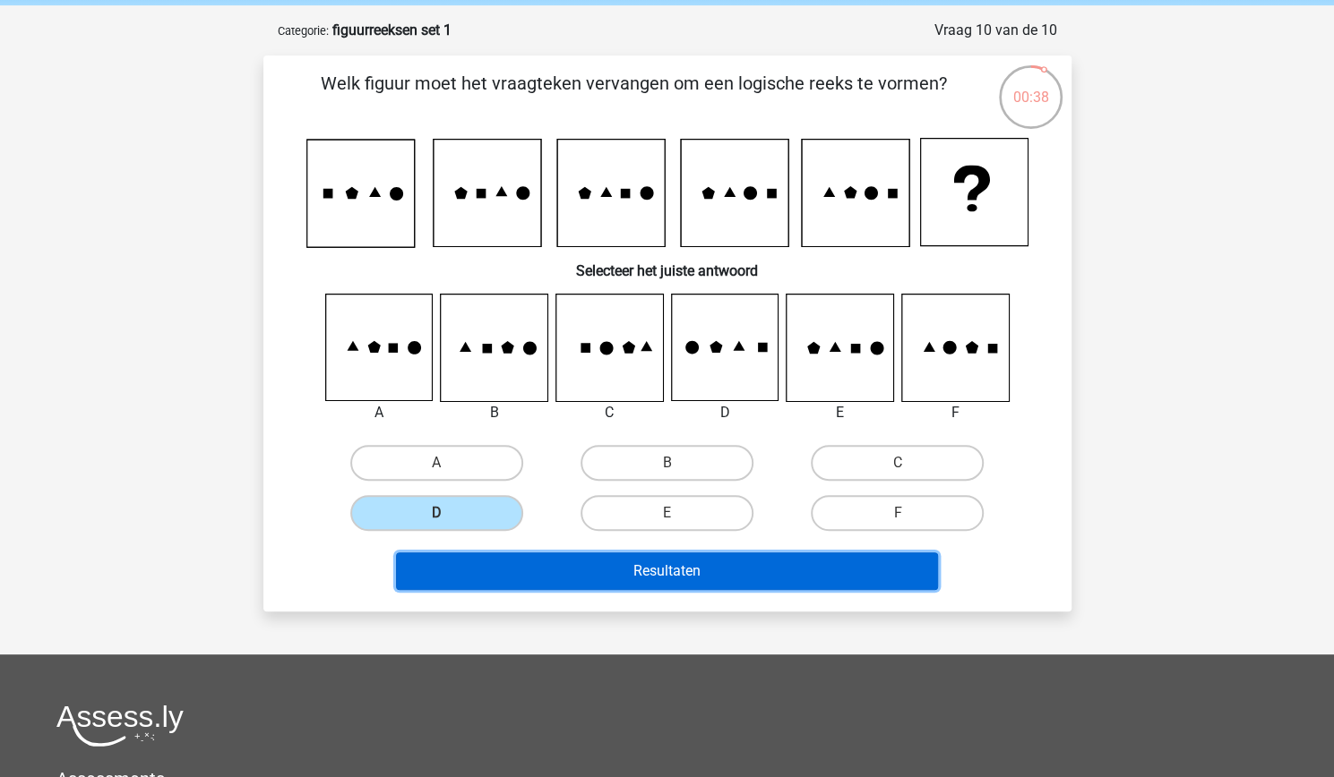
click at [561, 563] on button "Resultaten" at bounding box center [667, 572] width 542 height 38
